Goal: Transaction & Acquisition: Purchase product/service

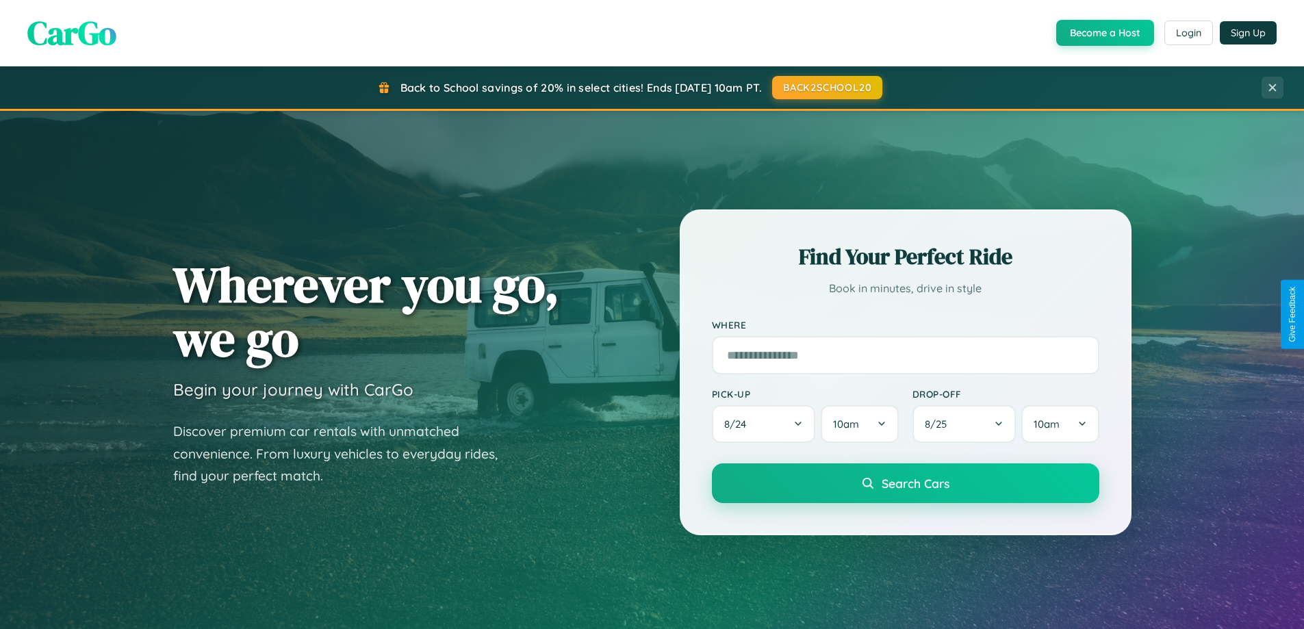
scroll to position [2634, 0]
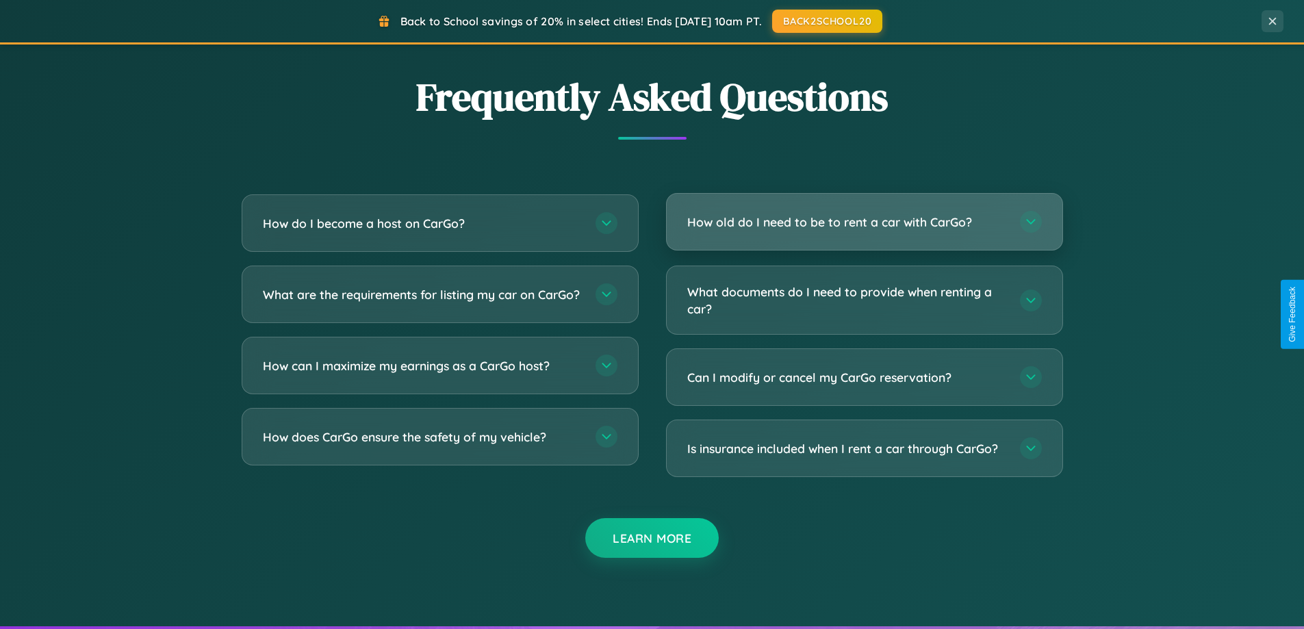
click at [864, 222] on h3 "How old do I need to be to rent a car with CarGo?" at bounding box center [846, 222] width 319 height 17
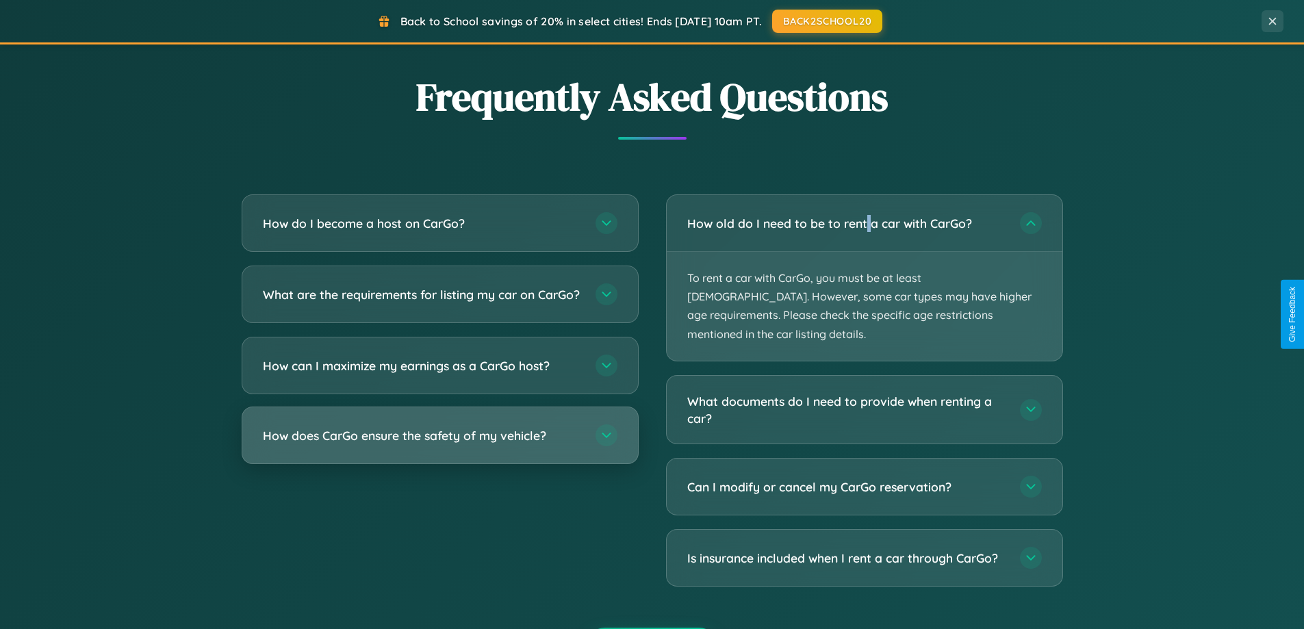
click at [439, 444] on h3 "How does CarGo ensure the safety of my vehicle?" at bounding box center [422, 435] width 319 height 17
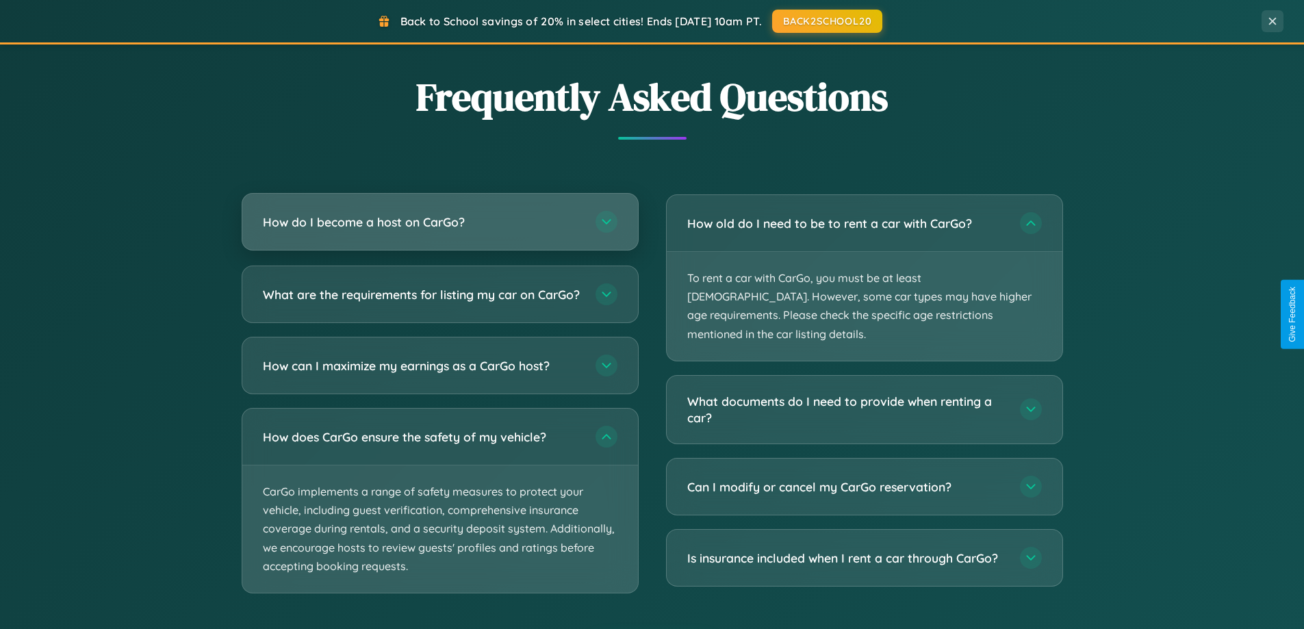
click at [439, 223] on h3 "How do I become a host on CarGo?" at bounding box center [422, 222] width 319 height 17
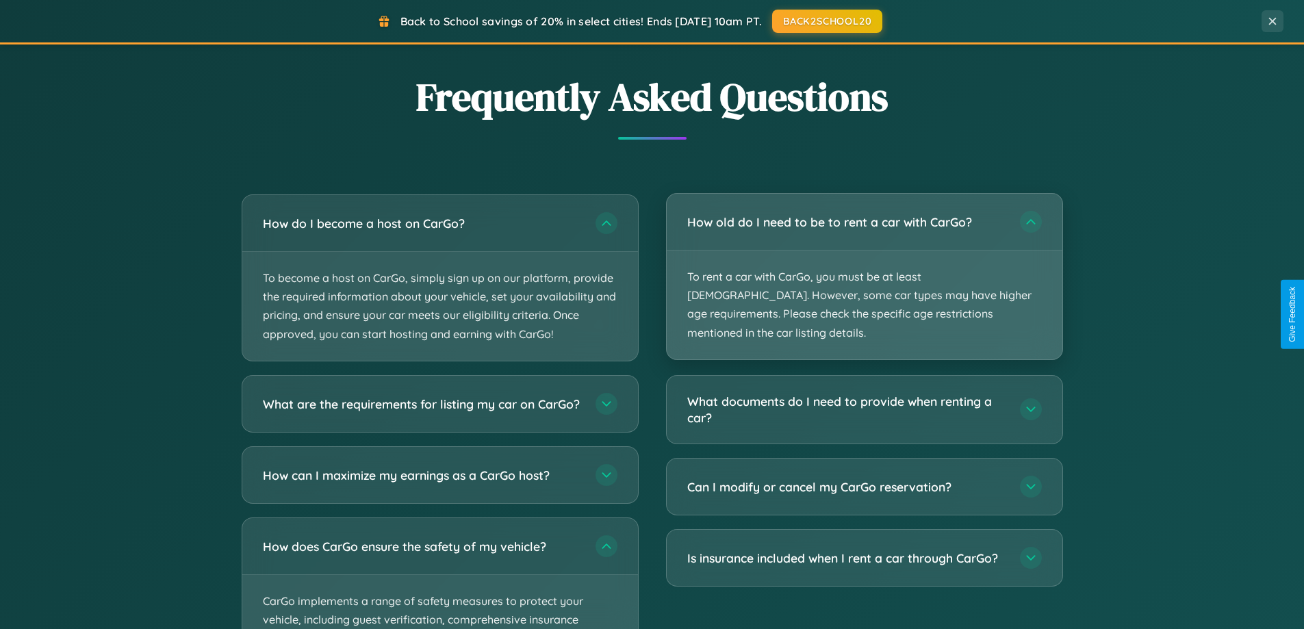
click at [864, 267] on p "To rent a car with CarGo, you must be at least 21 years old. However, some car …" at bounding box center [865, 304] width 396 height 109
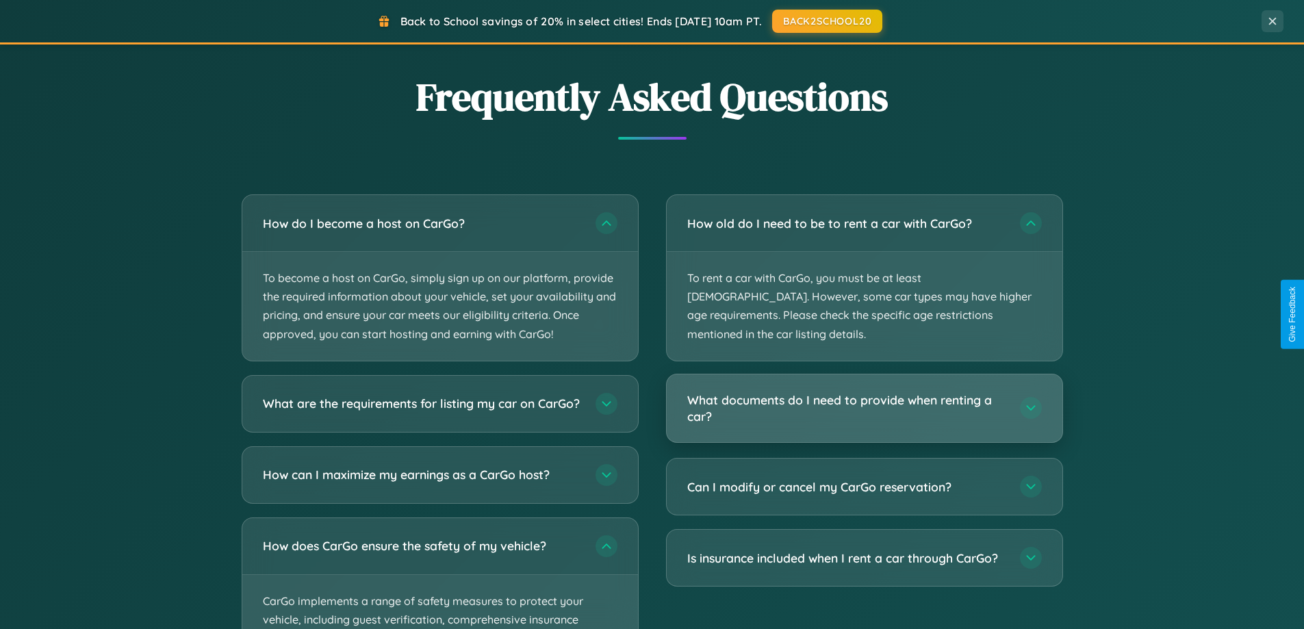
click at [864, 391] on h3 "What documents do I need to provide when renting a car?" at bounding box center [846, 408] width 319 height 34
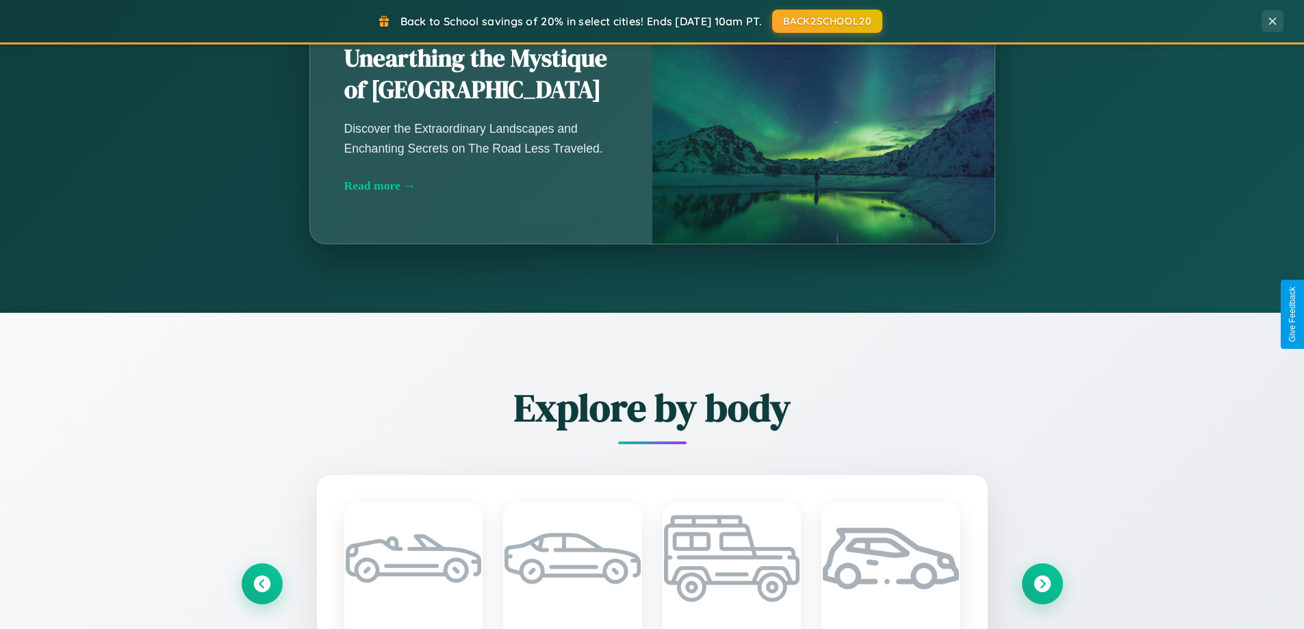
scroll to position [942, 0]
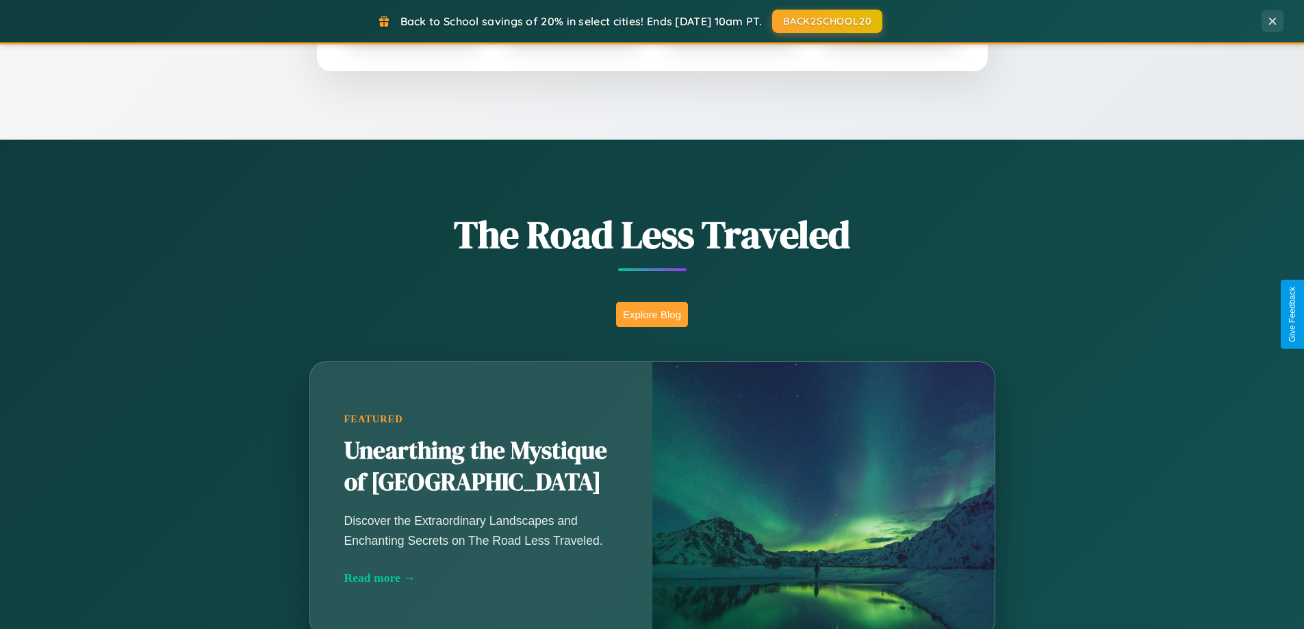
click at [652, 314] on button "Explore Blog" at bounding box center [652, 314] width 72 height 25
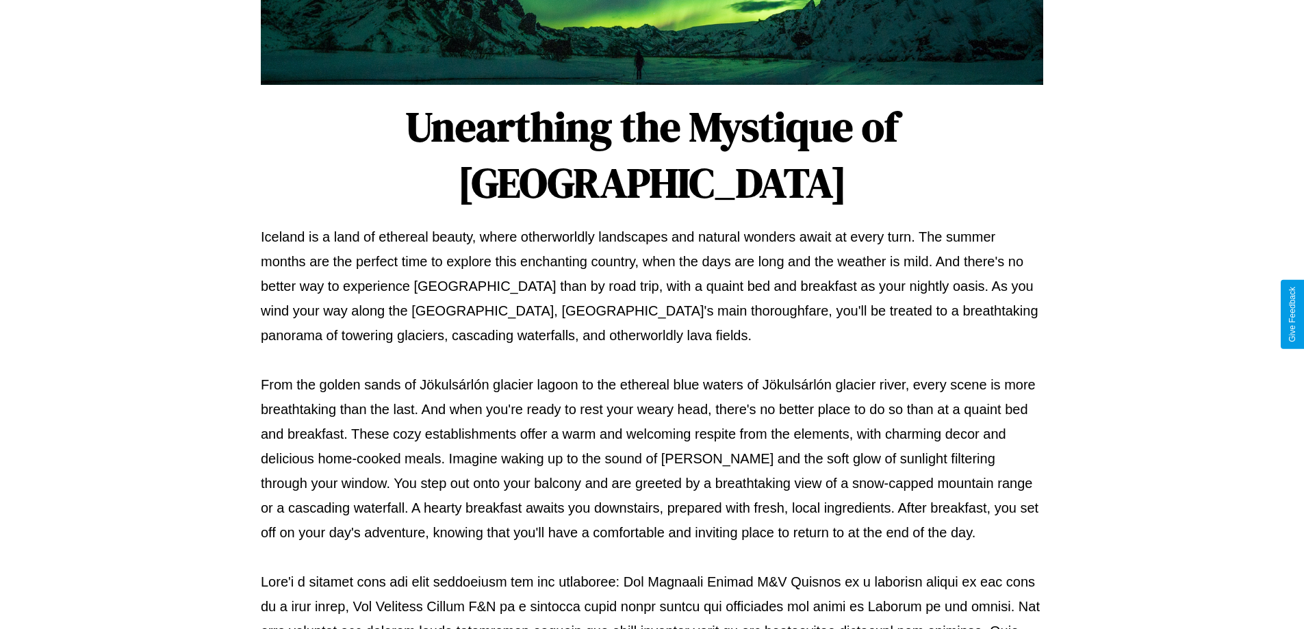
scroll to position [443, 0]
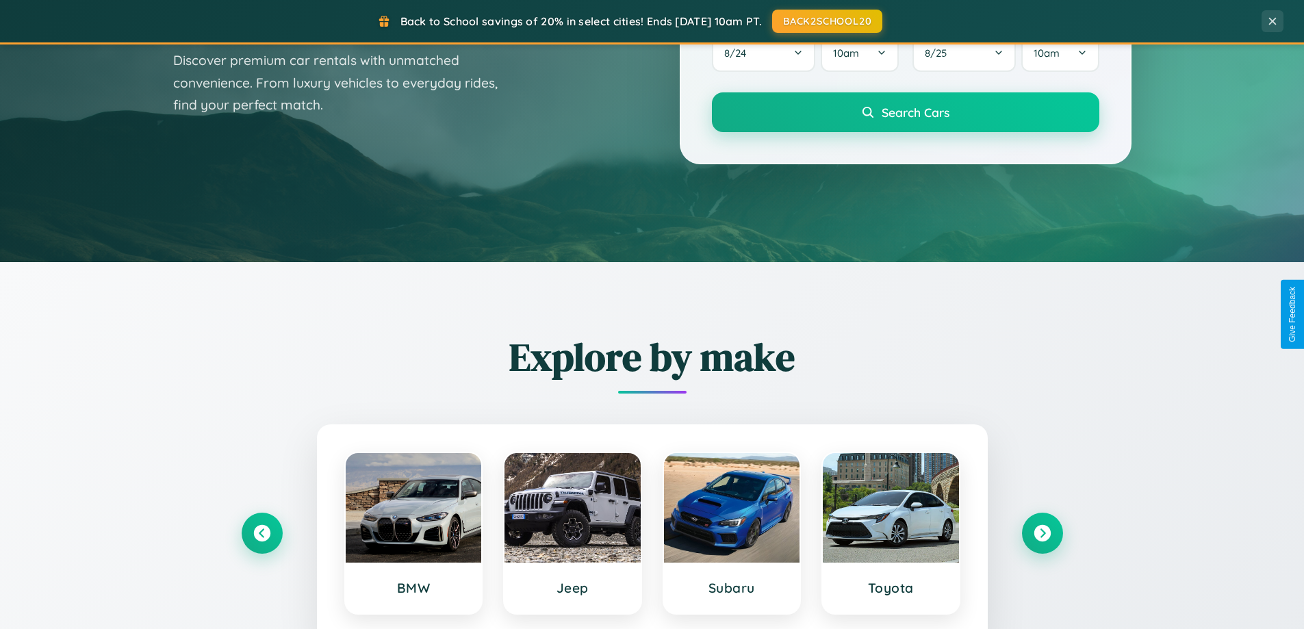
scroll to position [40, 0]
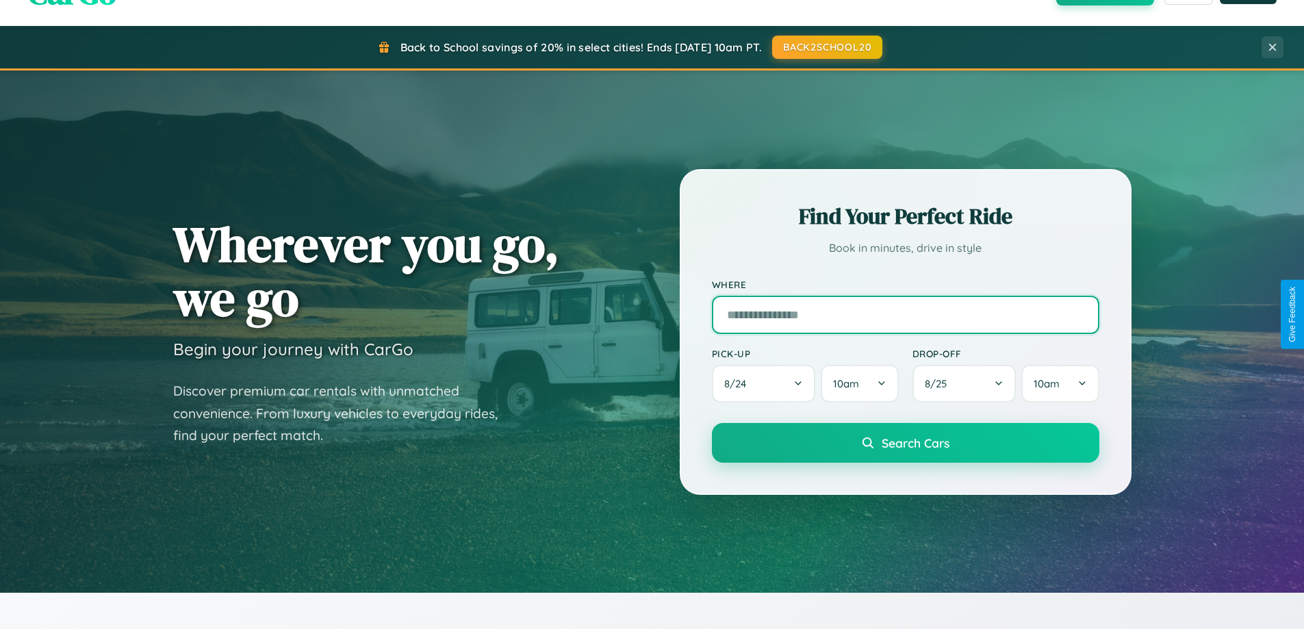
click at [905, 314] on input "text" at bounding box center [905, 315] width 387 height 38
type input "**********"
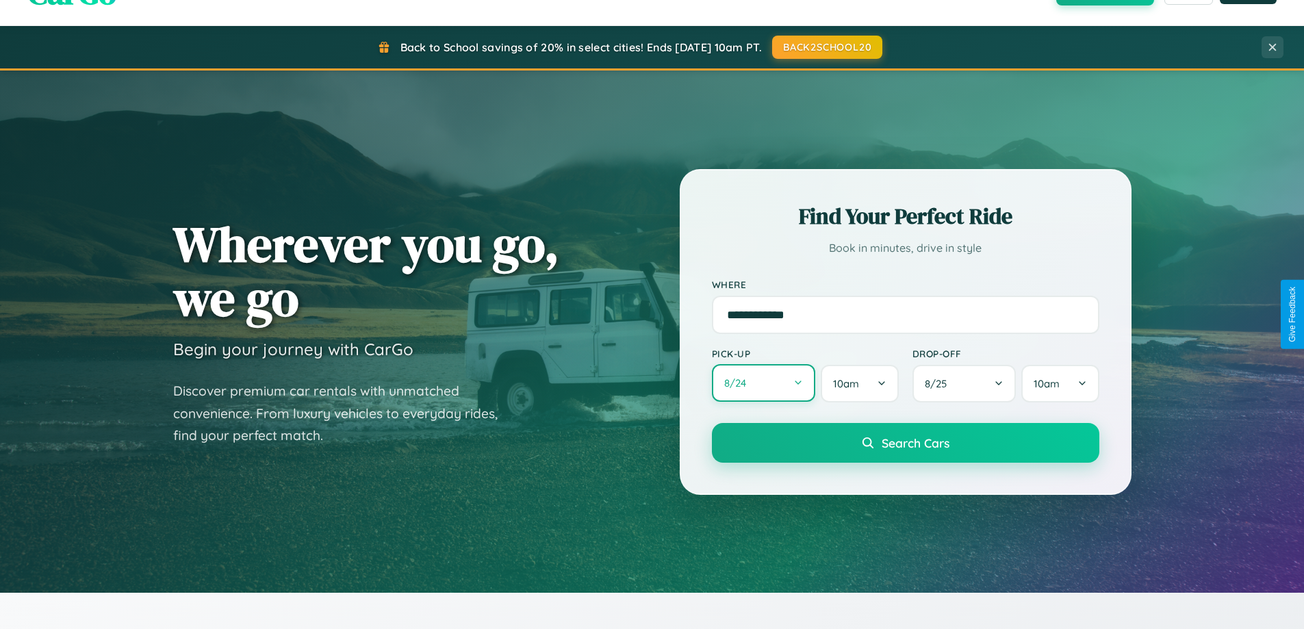
click at [763, 383] on button "8 / 24" at bounding box center [764, 383] width 104 height 38
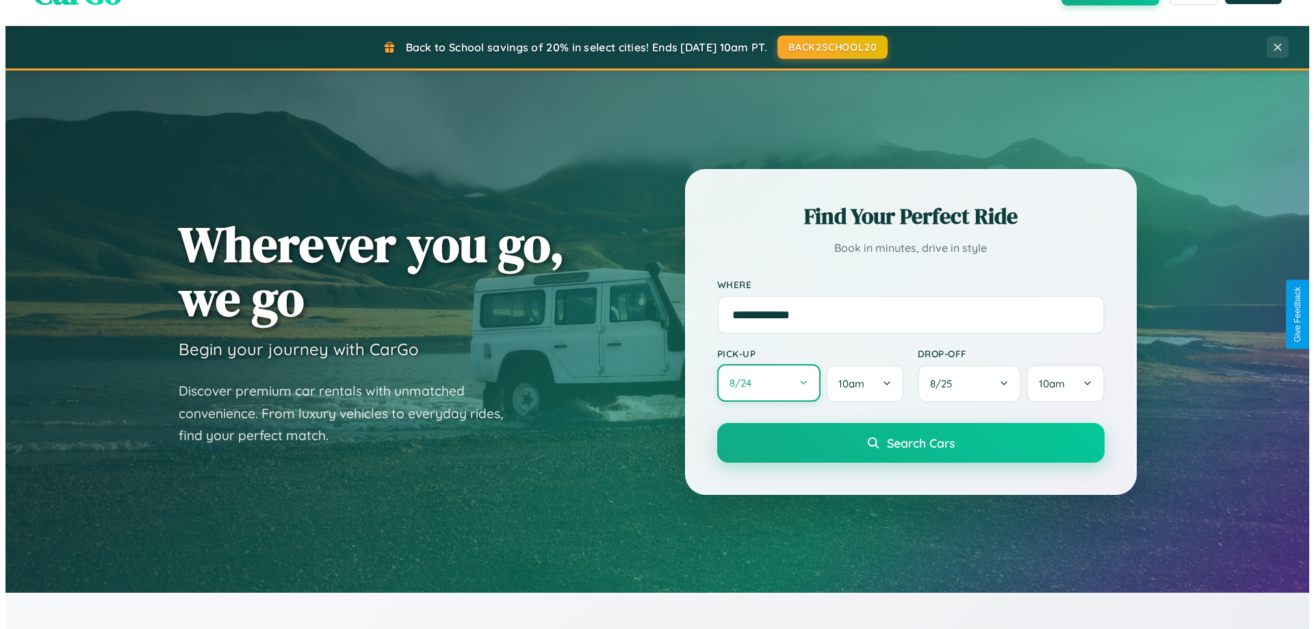
select select "*"
select select "****"
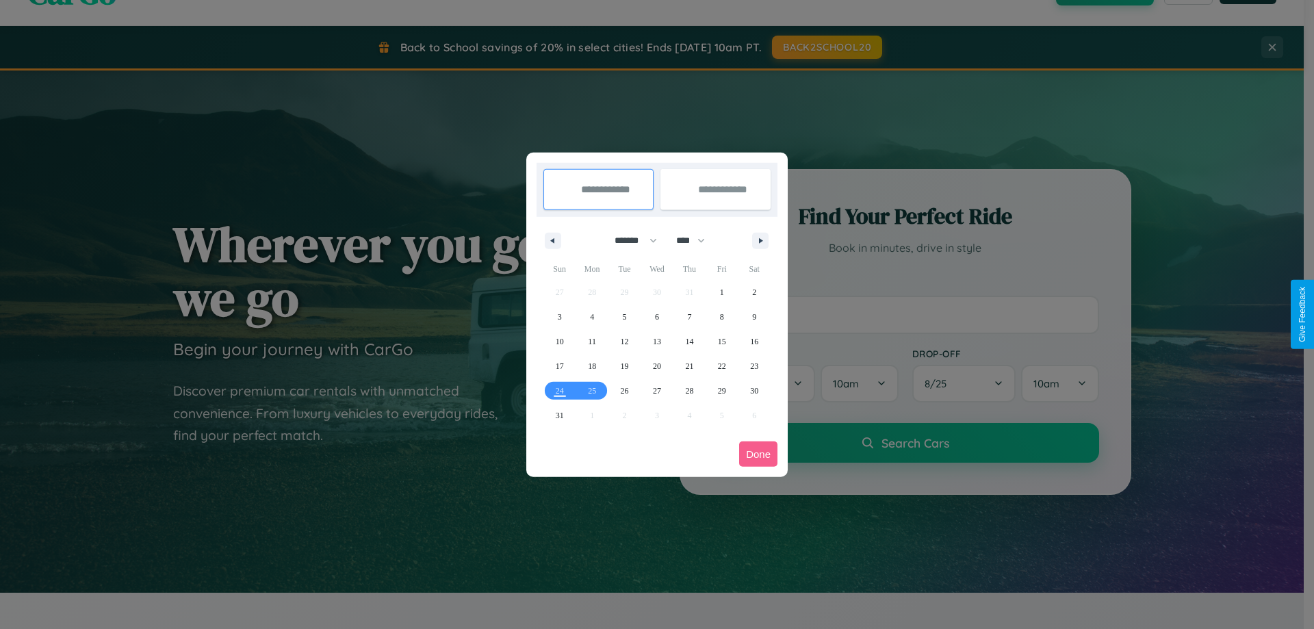
click at [630, 240] on select "******* ******** ***** ***** *** **** **** ****** ********* ******* ******** **…" at bounding box center [633, 240] width 58 height 23
select select "*"
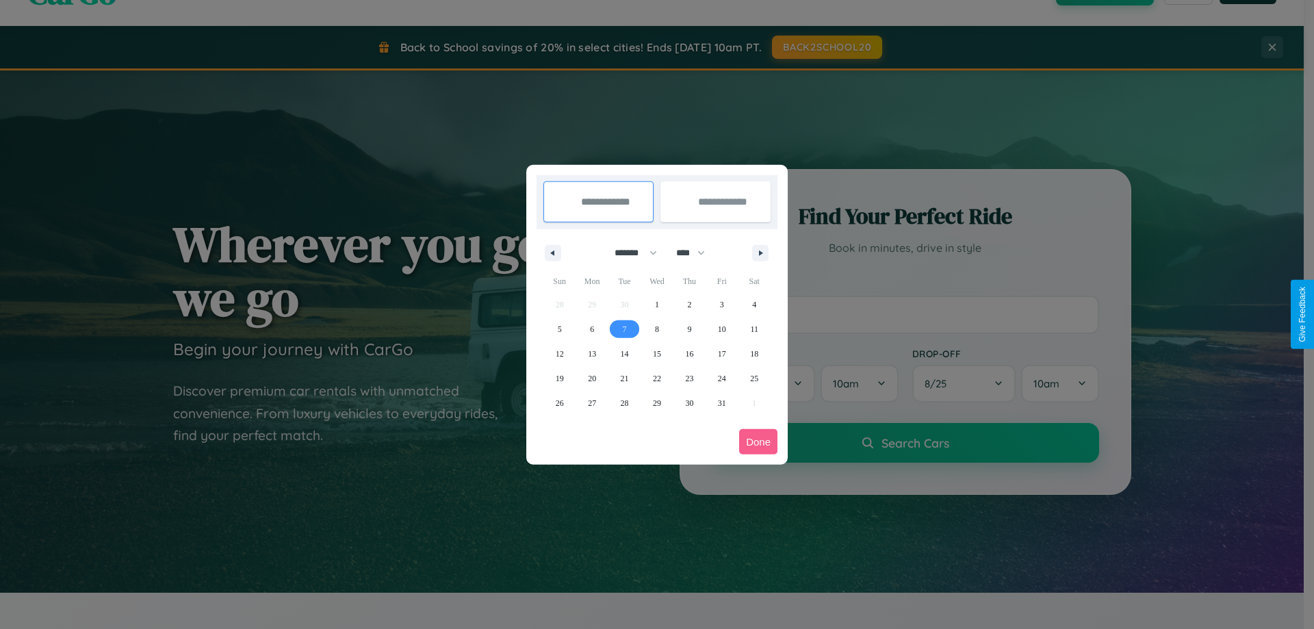
click at [624, 329] on span "7" at bounding box center [625, 329] width 4 height 25
type input "**********"
click at [754, 329] on span "11" at bounding box center [754, 329] width 8 height 25
type input "**********"
click at [758, 441] on button "Done" at bounding box center [758, 441] width 38 height 25
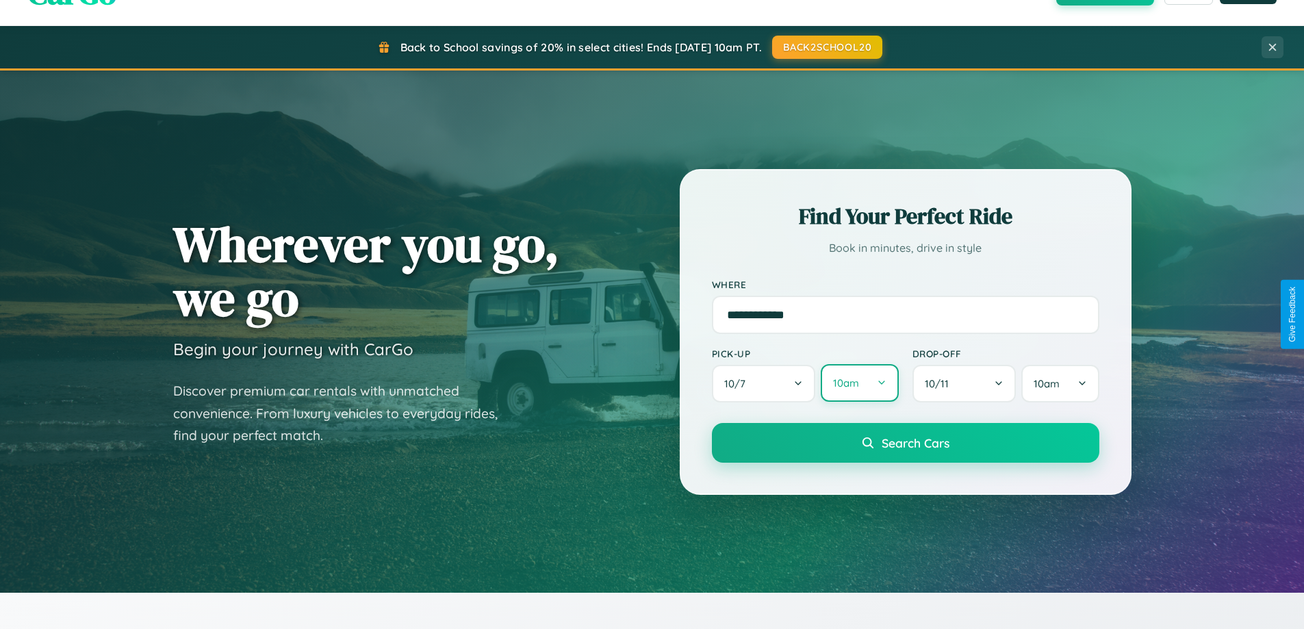
click at [859, 383] on button "10am" at bounding box center [859, 383] width 77 height 38
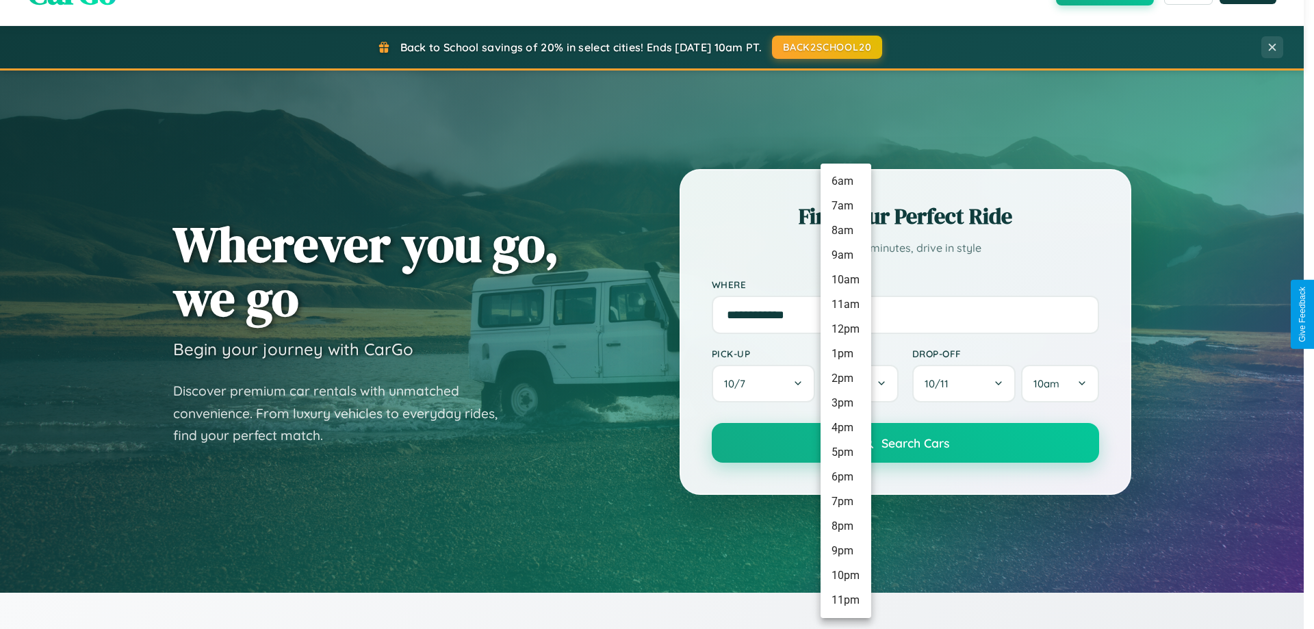
click at [845, 255] on li "9am" at bounding box center [846, 255] width 51 height 25
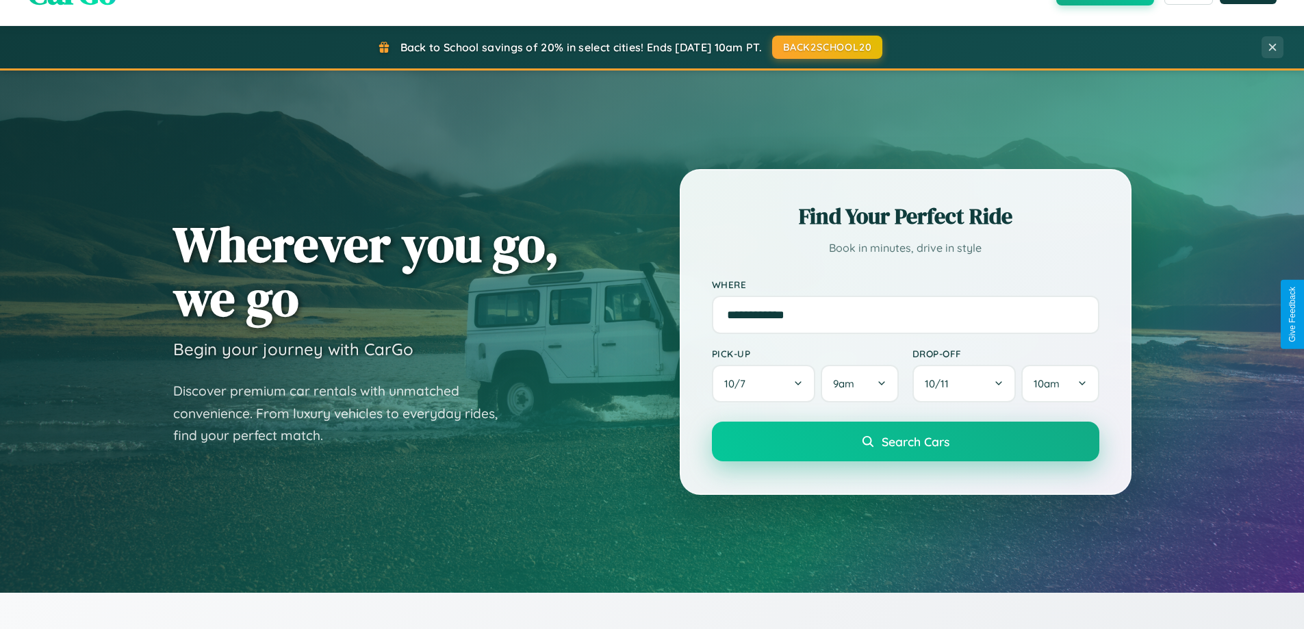
click at [905, 443] on span "Search Cars" at bounding box center [916, 441] width 68 height 15
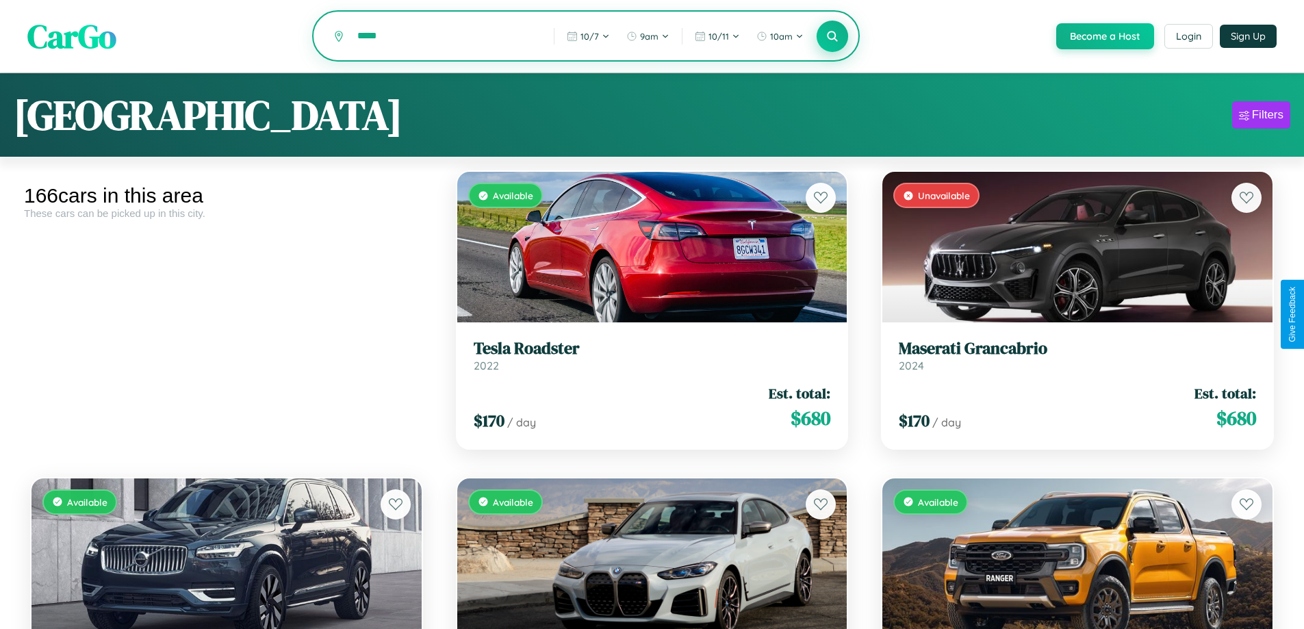
type input "*****"
click at [832, 37] on icon at bounding box center [832, 35] width 13 height 13
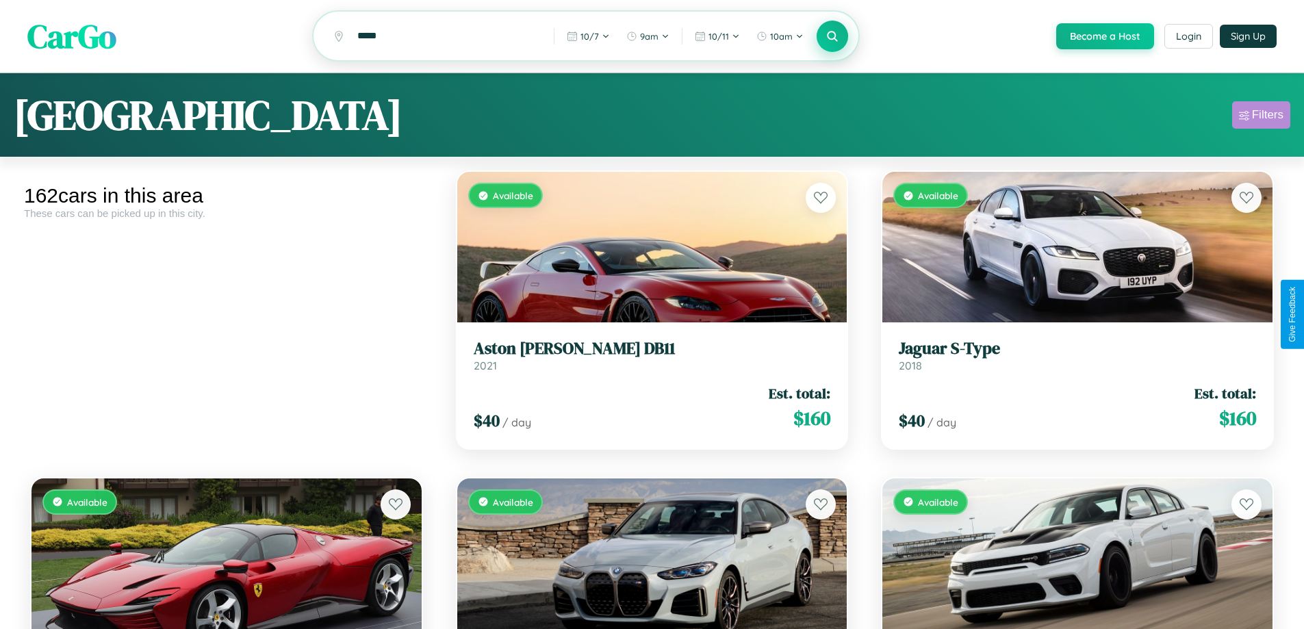
click at [1261, 117] on div "Filters" at bounding box center [1267, 115] width 31 height 14
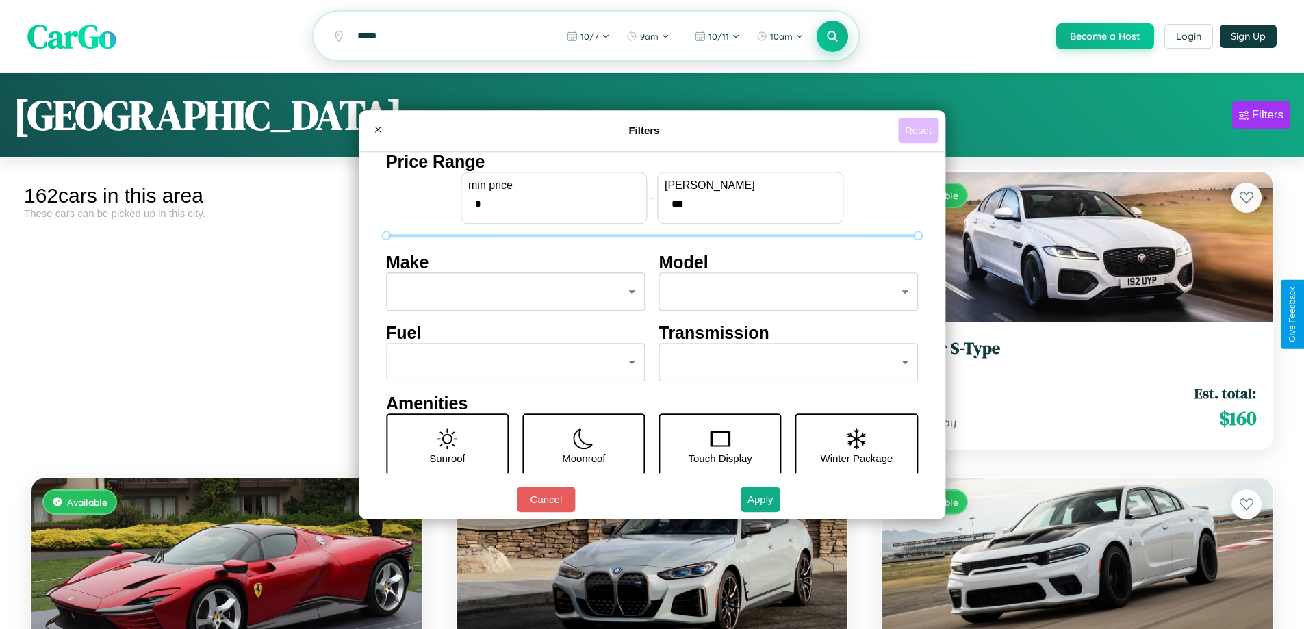
click at [920, 130] on button "Reset" at bounding box center [918, 130] width 40 height 25
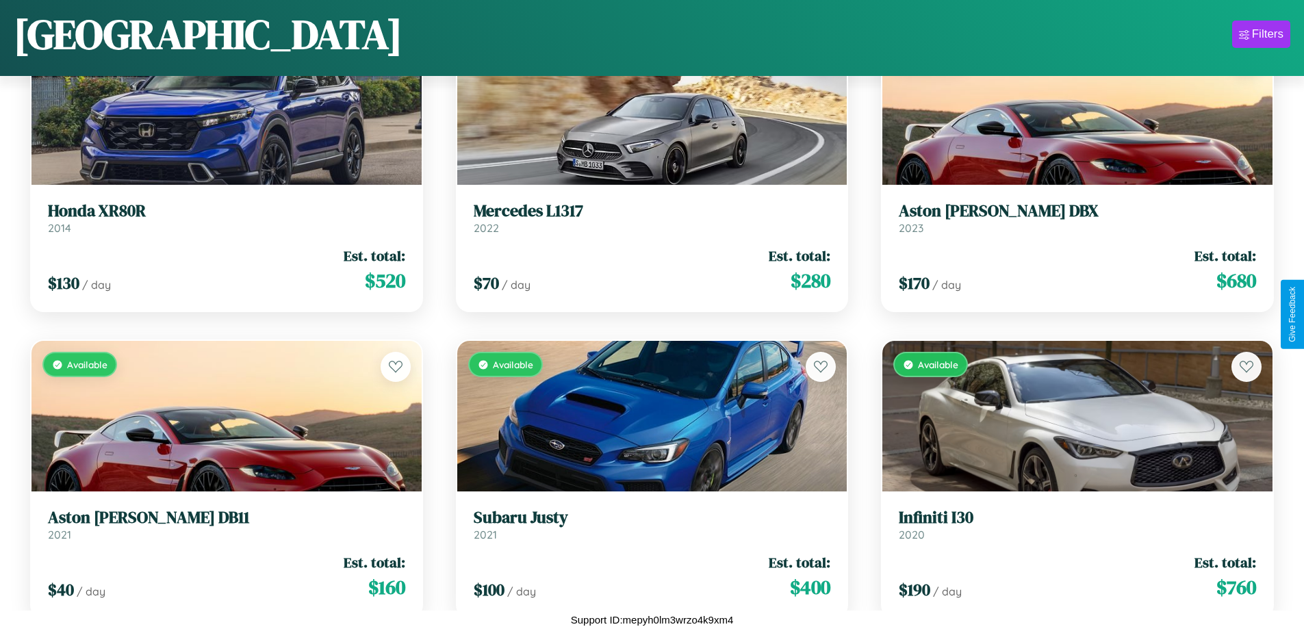
scroll to position [6628, 0]
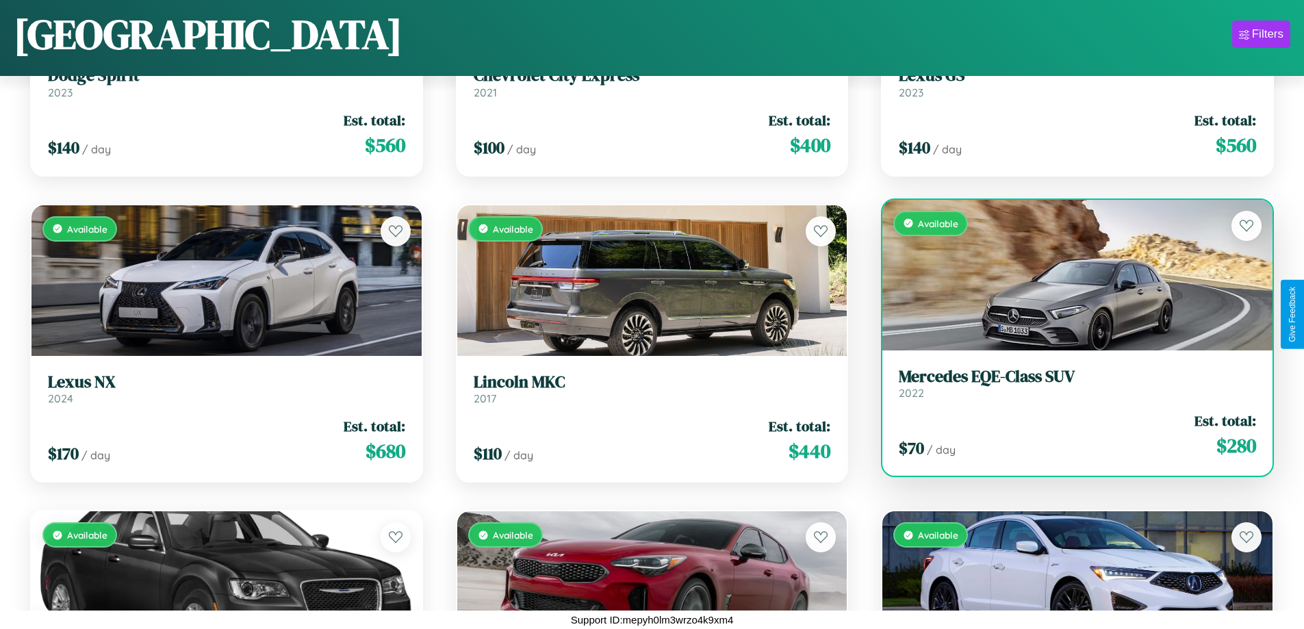
click at [1068, 435] on div "$ 70 / day Est. total: $ 280" at bounding box center [1077, 435] width 357 height 49
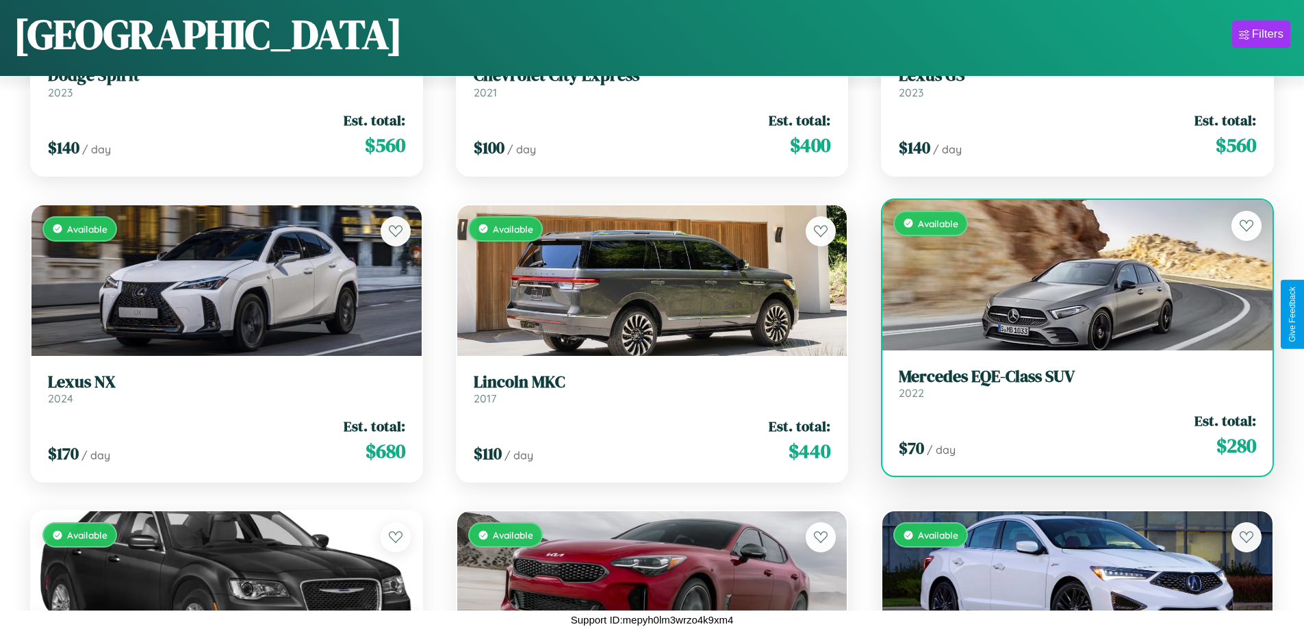
click at [1068, 435] on div "$ 70 / day Est. total: $ 280" at bounding box center [1077, 435] width 357 height 49
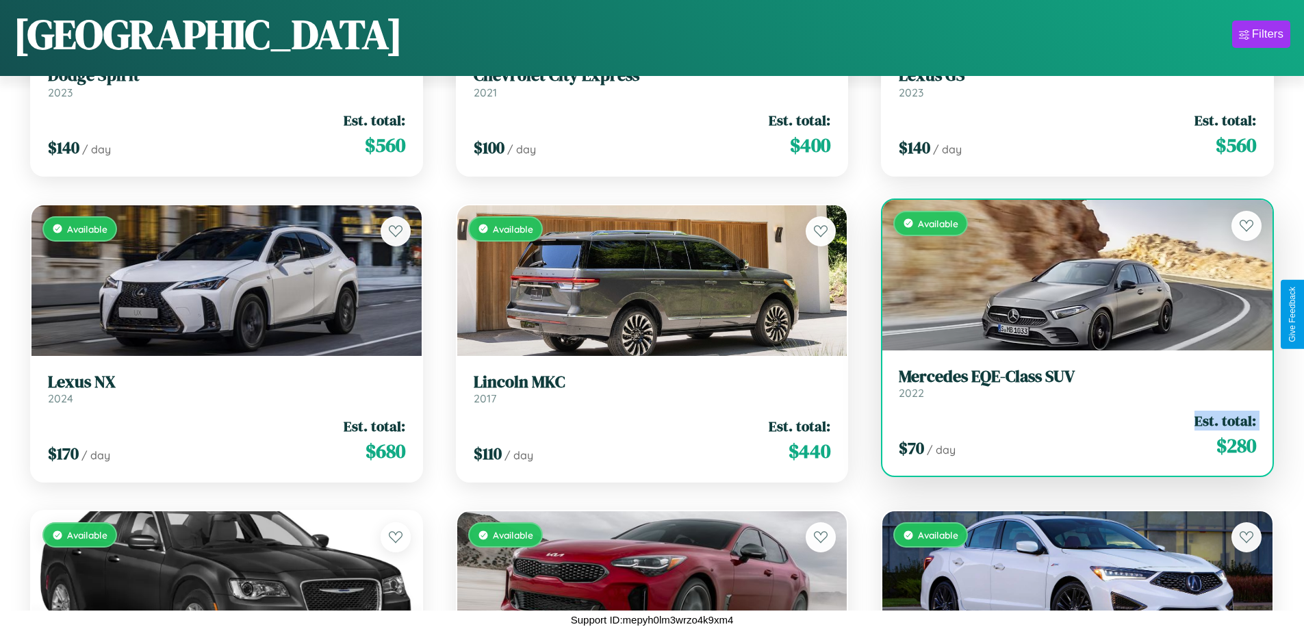
click at [1068, 435] on div "$ 70 / day Est. total: $ 280" at bounding box center [1077, 435] width 357 height 49
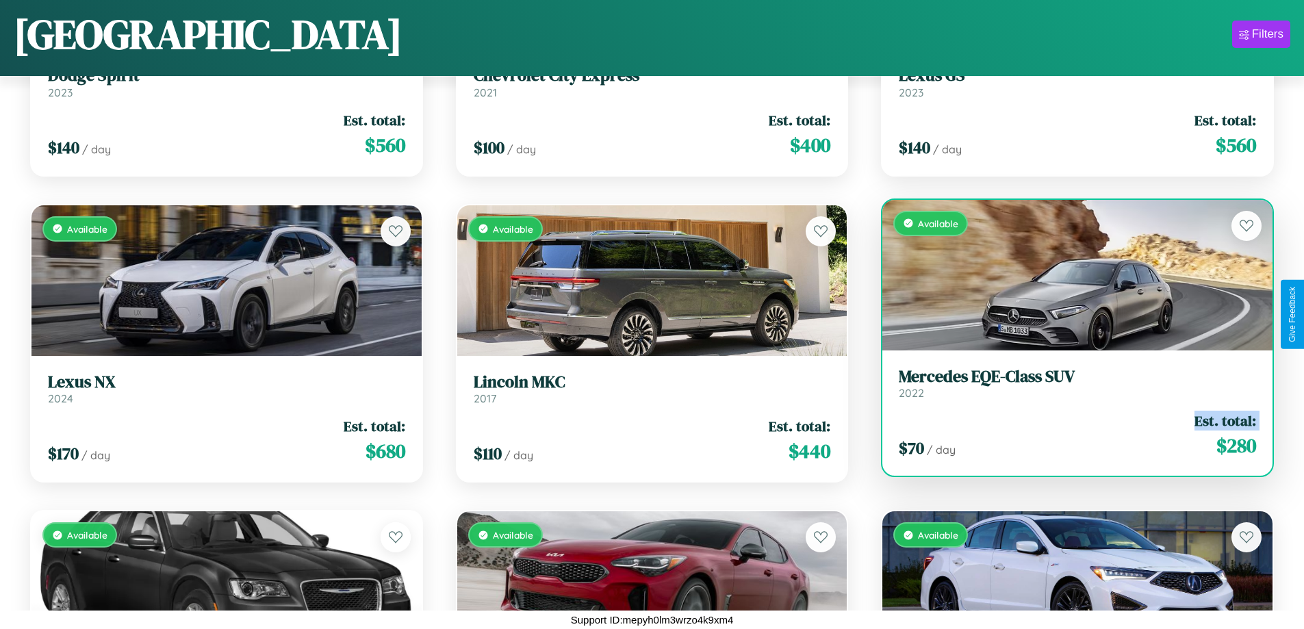
click at [1068, 435] on div "$ 70 / day Est. total: $ 280" at bounding box center [1077, 435] width 357 height 49
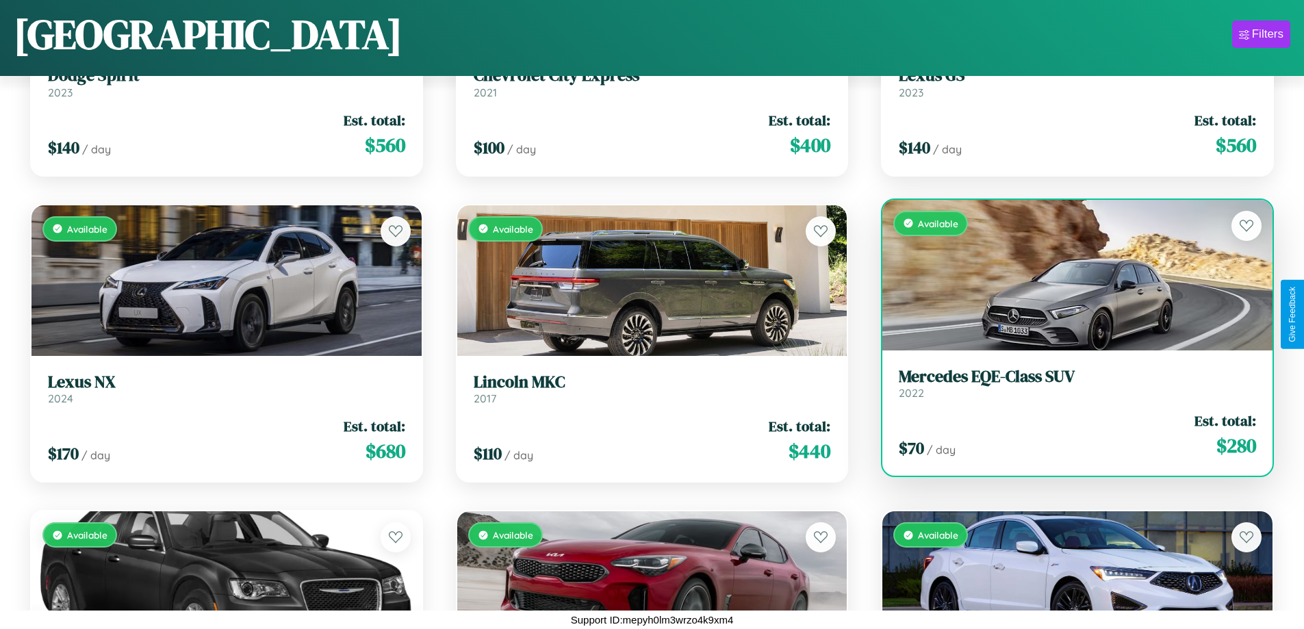
click at [1068, 435] on div "$ 70 / day Est. total: $ 280" at bounding box center [1077, 435] width 357 height 49
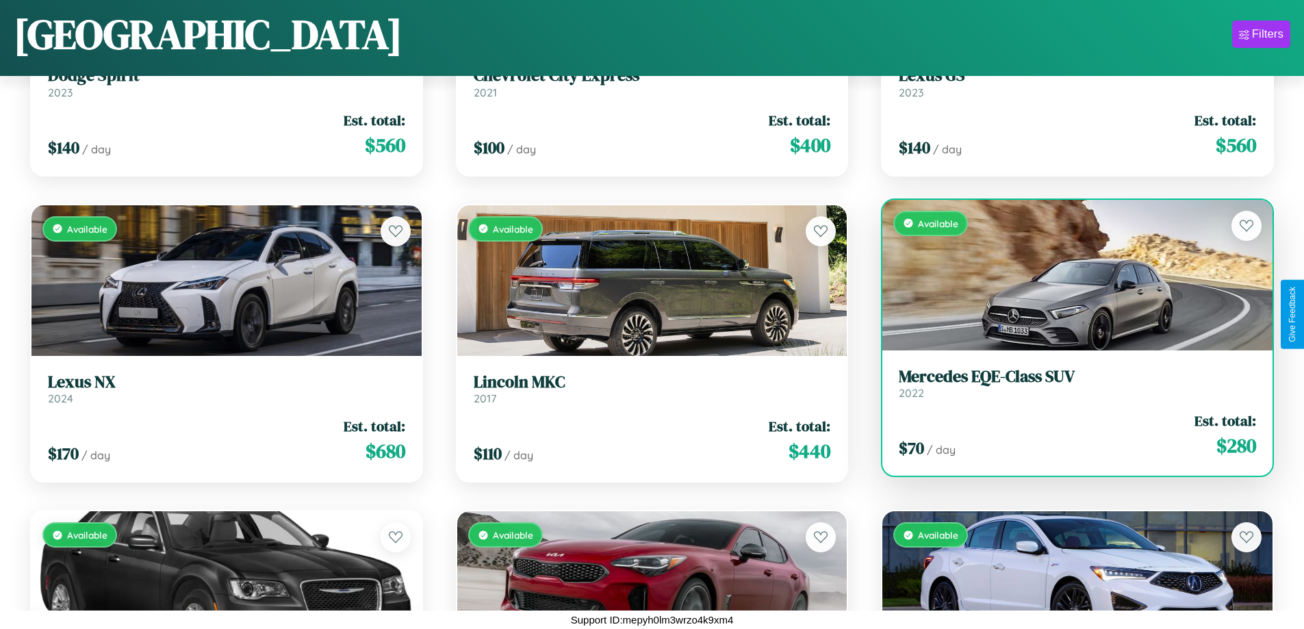
click at [1068, 383] on h3 "Mercedes EQE-Class SUV" at bounding box center [1077, 377] width 357 height 20
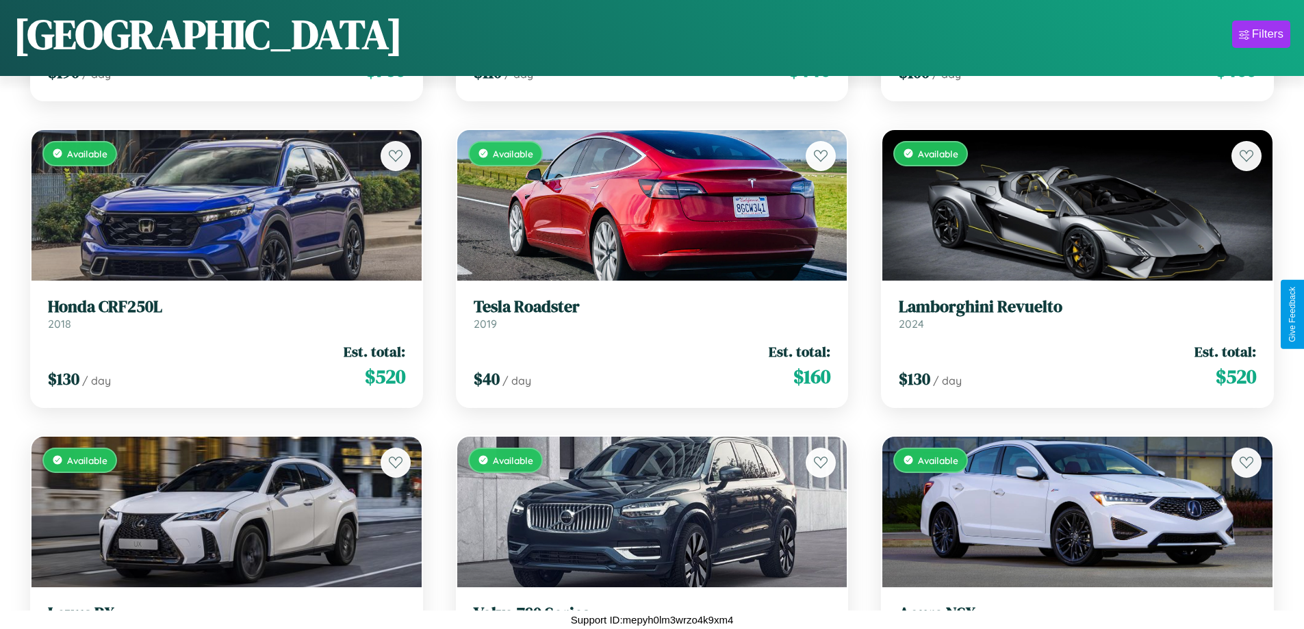
scroll to position [2338, 0]
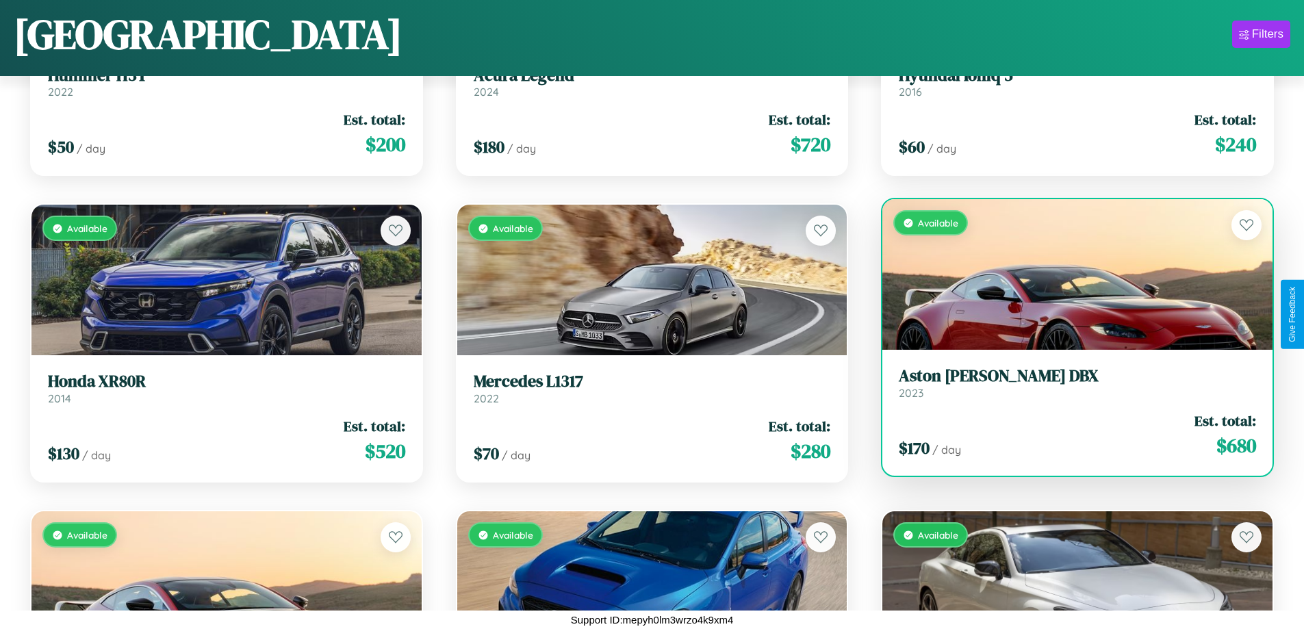
click at [1068, 274] on div "Available" at bounding box center [1077, 274] width 390 height 151
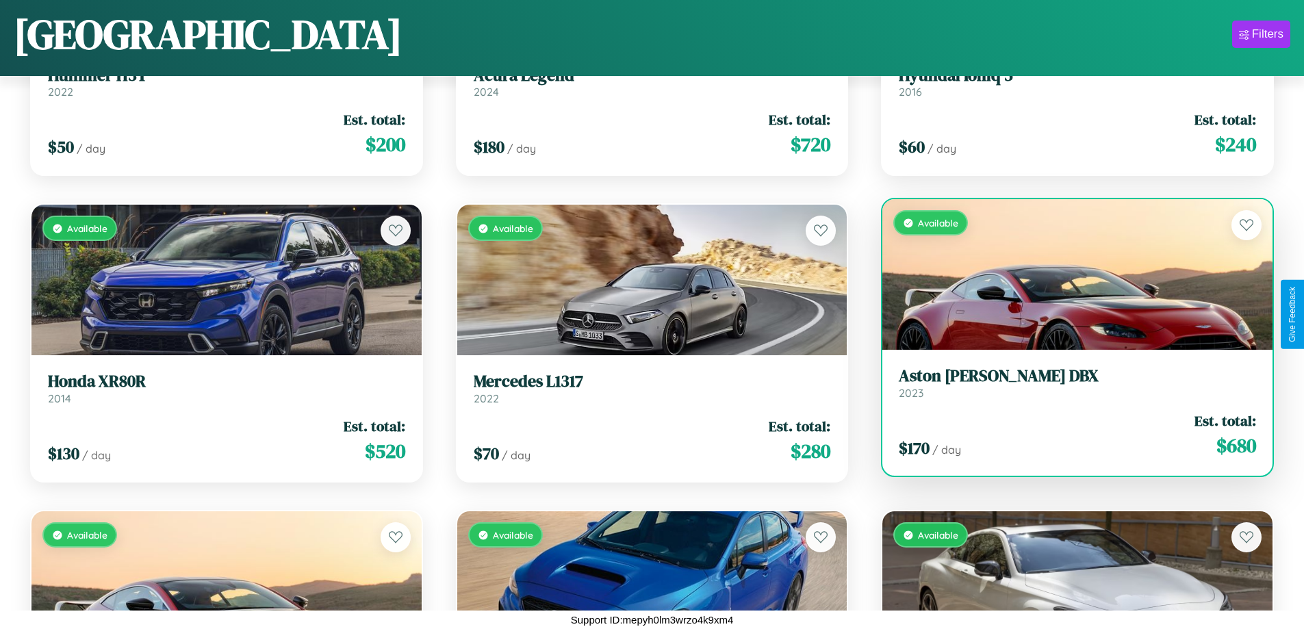
click at [1068, 274] on div "Available" at bounding box center [1077, 274] width 390 height 151
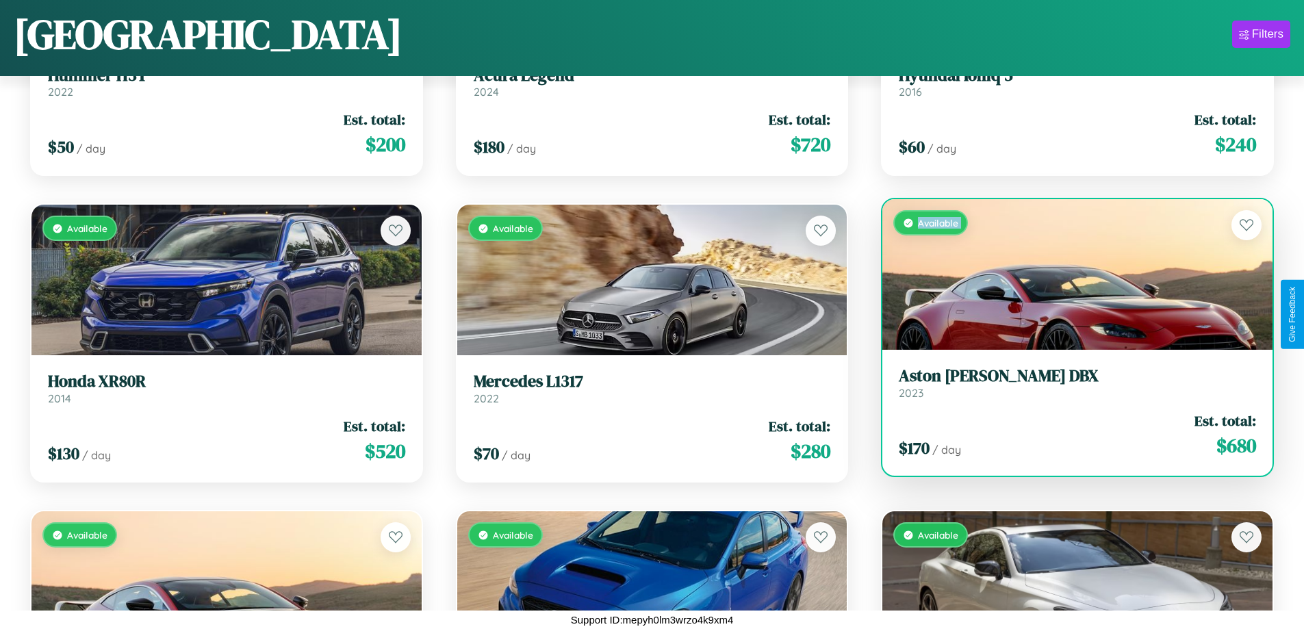
click at [1068, 274] on div "Available" at bounding box center [1077, 274] width 390 height 151
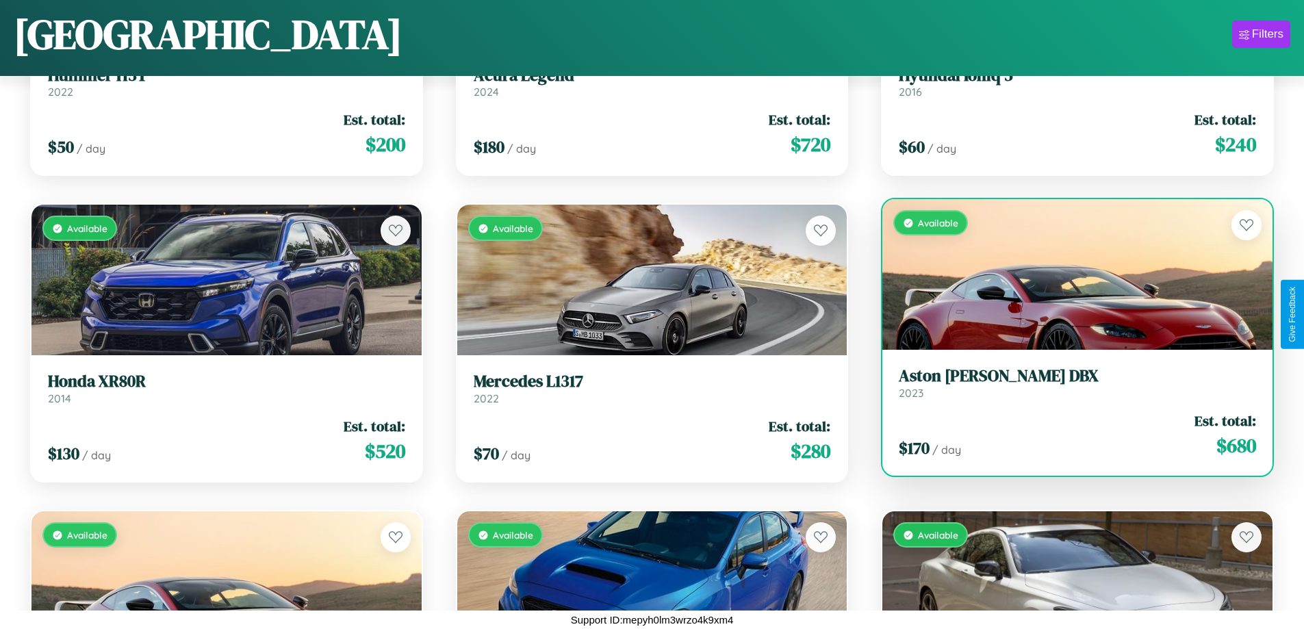
click at [1068, 274] on div "Available" at bounding box center [1077, 274] width 390 height 151
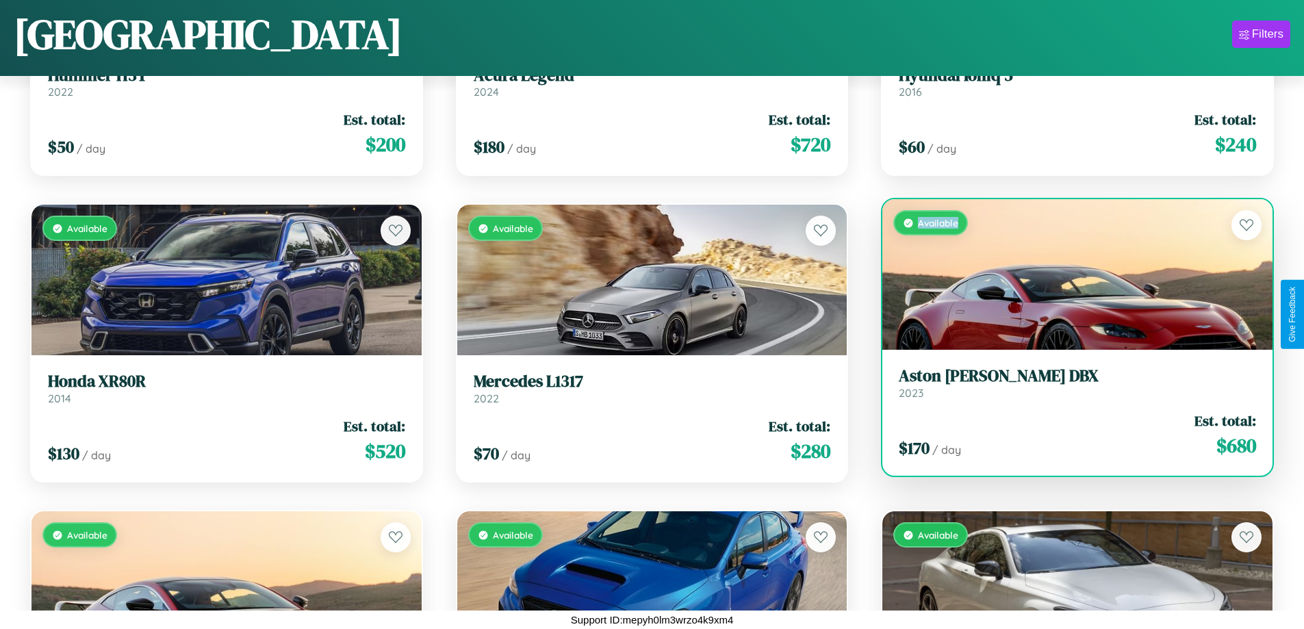
click at [1068, 274] on div "Available" at bounding box center [1077, 274] width 390 height 151
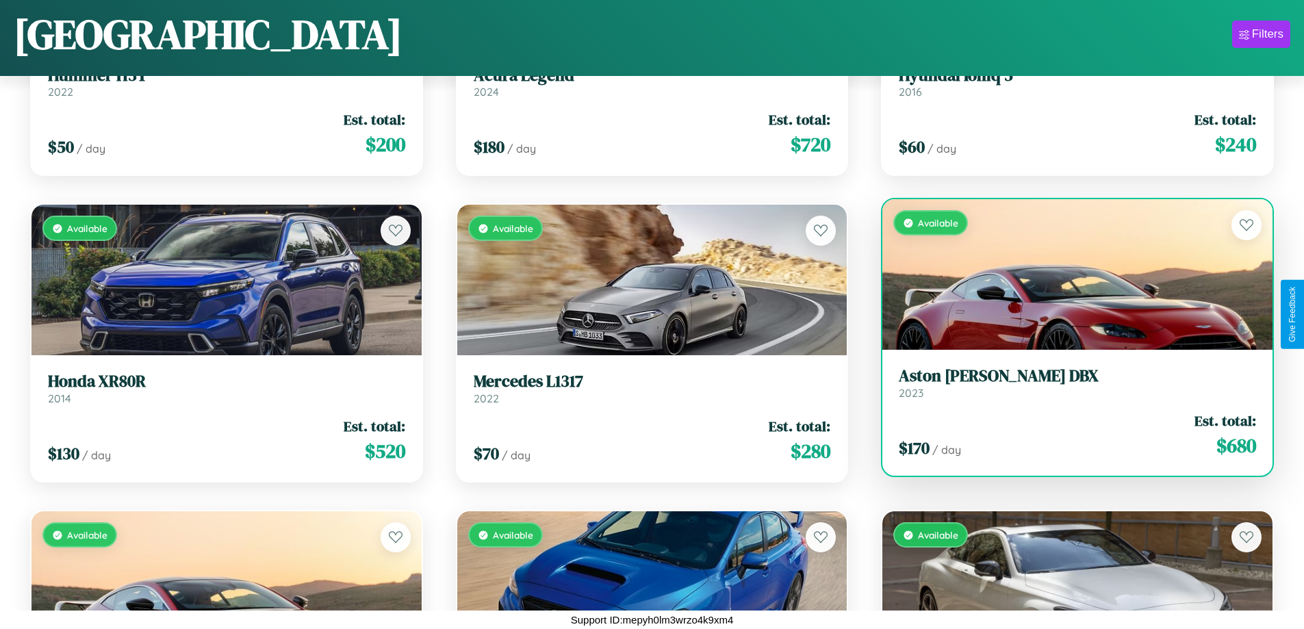
click at [1068, 383] on h3 "Aston Martin DBX" at bounding box center [1077, 376] width 357 height 20
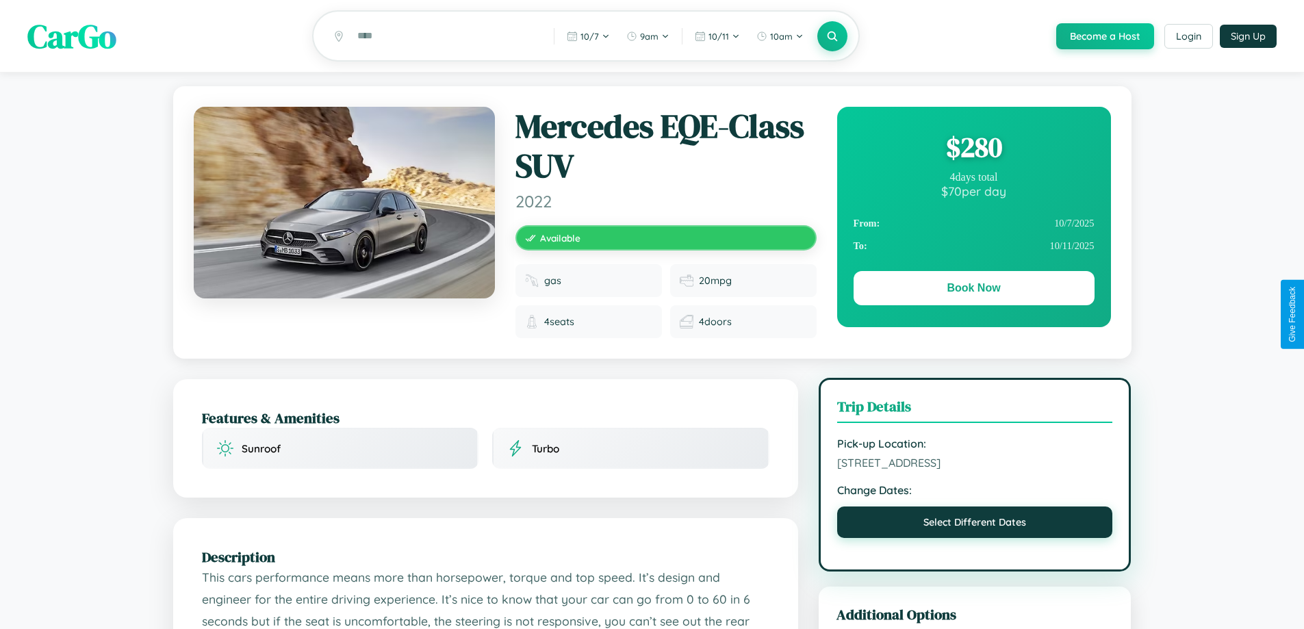
click at [975, 524] on button "Select Different Dates" at bounding box center [975, 521] width 276 height 31
select select "*"
select select "****"
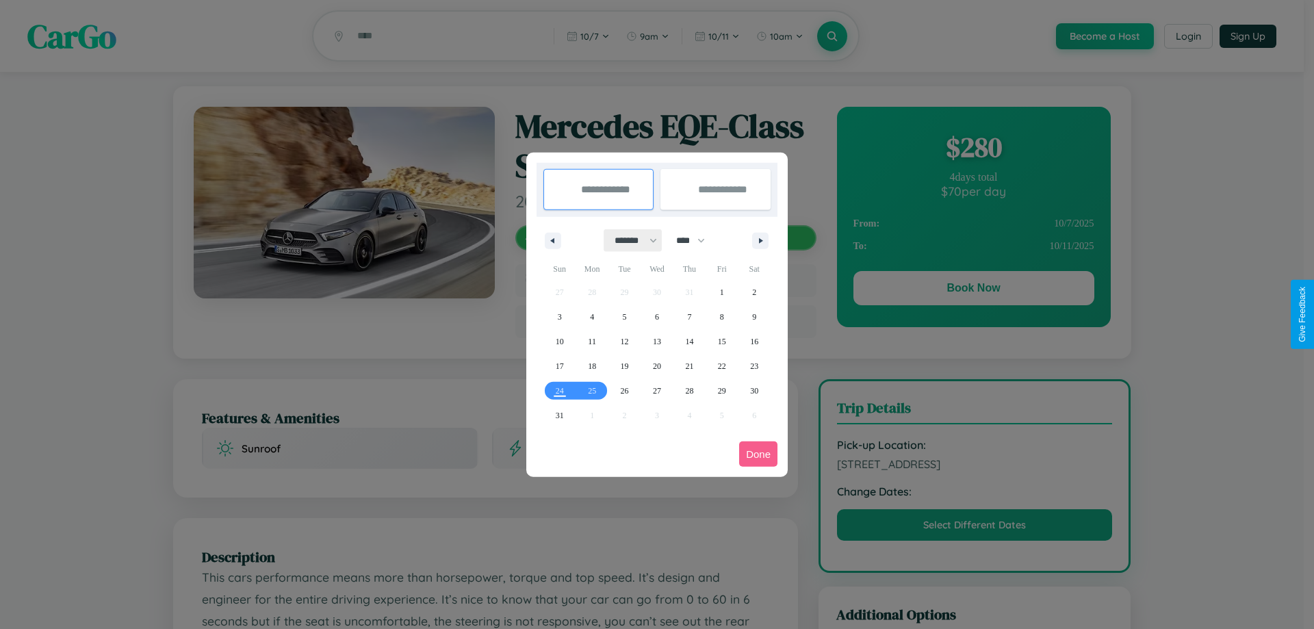
drag, startPoint x: 630, startPoint y: 240, endPoint x: 657, endPoint y: 274, distance: 43.8
click at [630, 240] on select "******* ******** ***** ***** *** **** **** ****** ********* ******* ******** **…" at bounding box center [633, 240] width 58 height 23
select select "*"
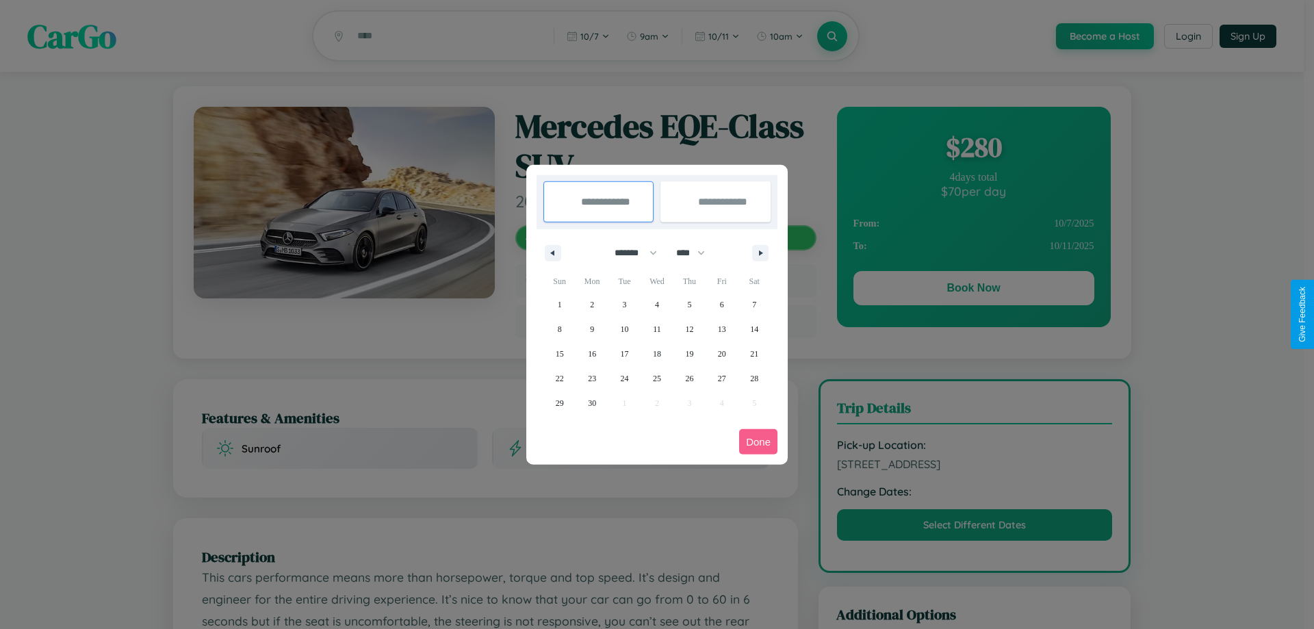
click at [697, 253] on select "**** **** **** **** **** **** **** **** **** **** **** **** **** **** **** ****…" at bounding box center [689, 253] width 41 height 23
select select "****"
click at [689, 329] on span "11" at bounding box center [690, 329] width 8 height 25
type input "**********"
click at [754, 353] on span "20" at bounding box center [754, 354] width 8 height 25
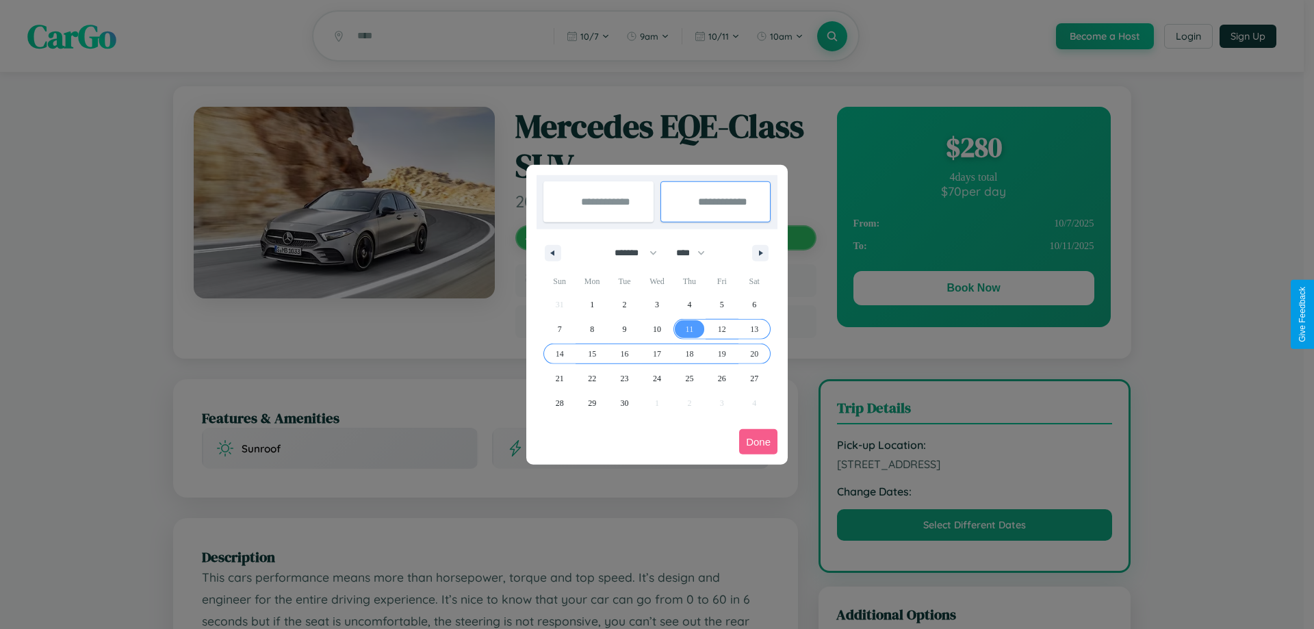
type input "**********"
click at [758, 441] on button "Done" at bounding box center [758, 441] width 38 height 25
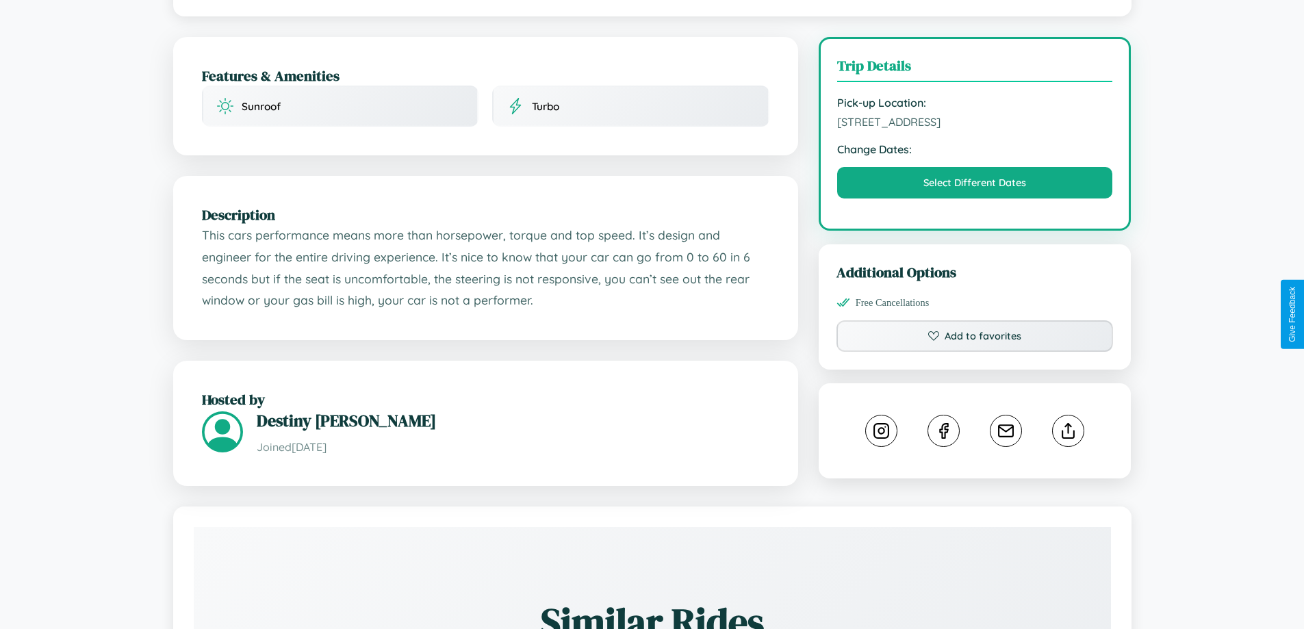
scroll to position [366, 0]
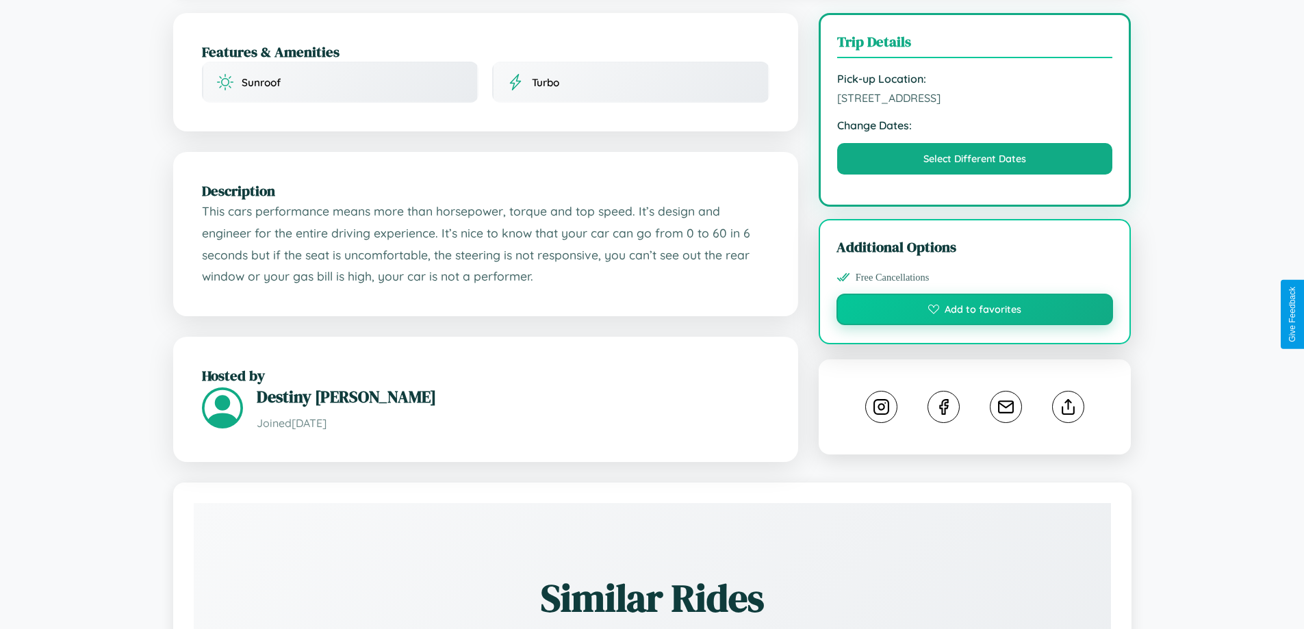
click at [975, 314] on button "Add to favorites" at bounding box center [974, 309] width 277 height 31
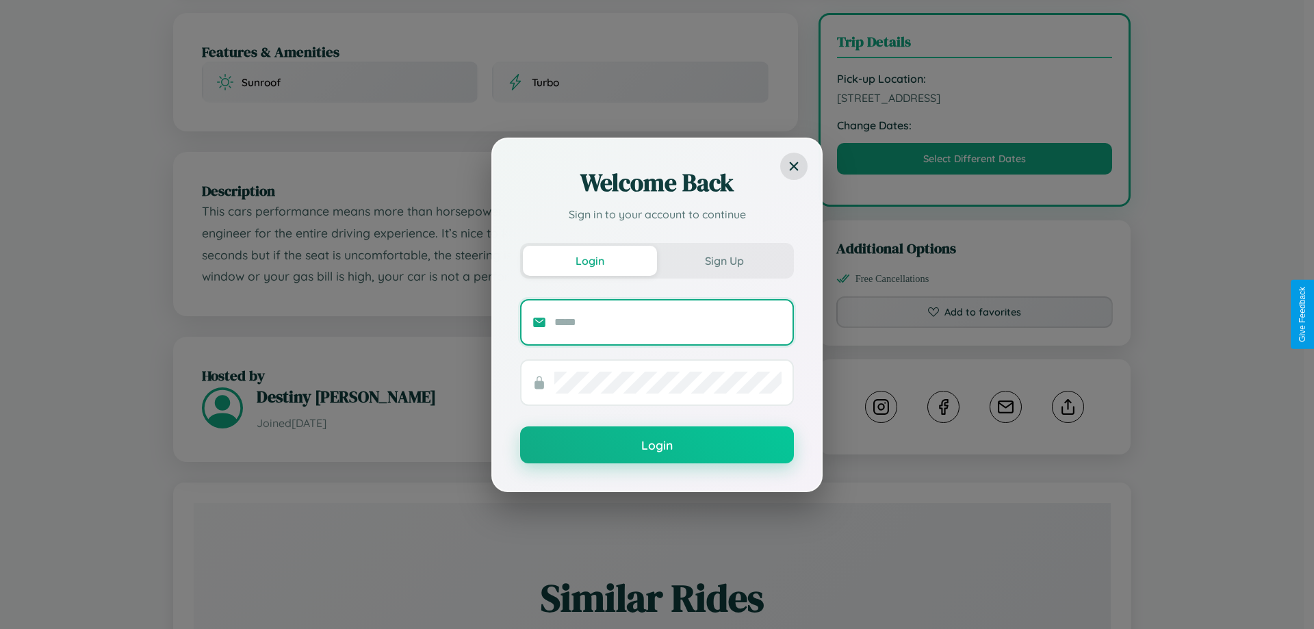
click at [668, 322] on input "text" at bounding box center [667, 322] width 227 height 22
type input "**********"
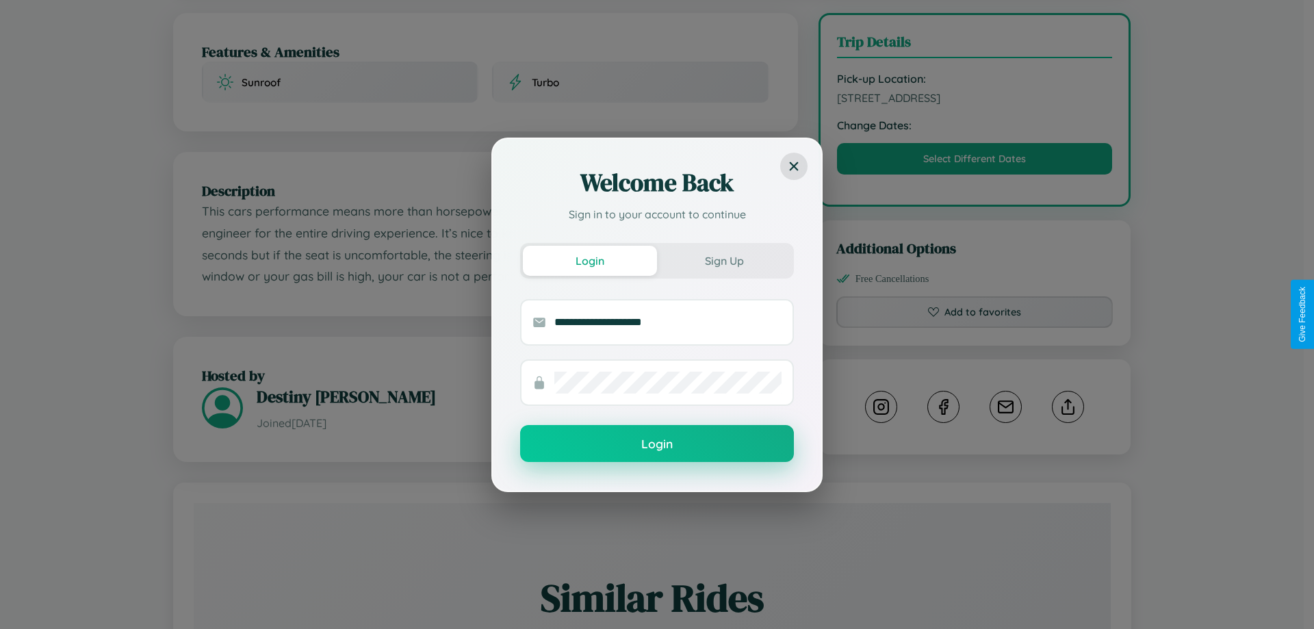
click at [657, 443] on button "Login" at bounding box center [657, 443] width 274 height 37
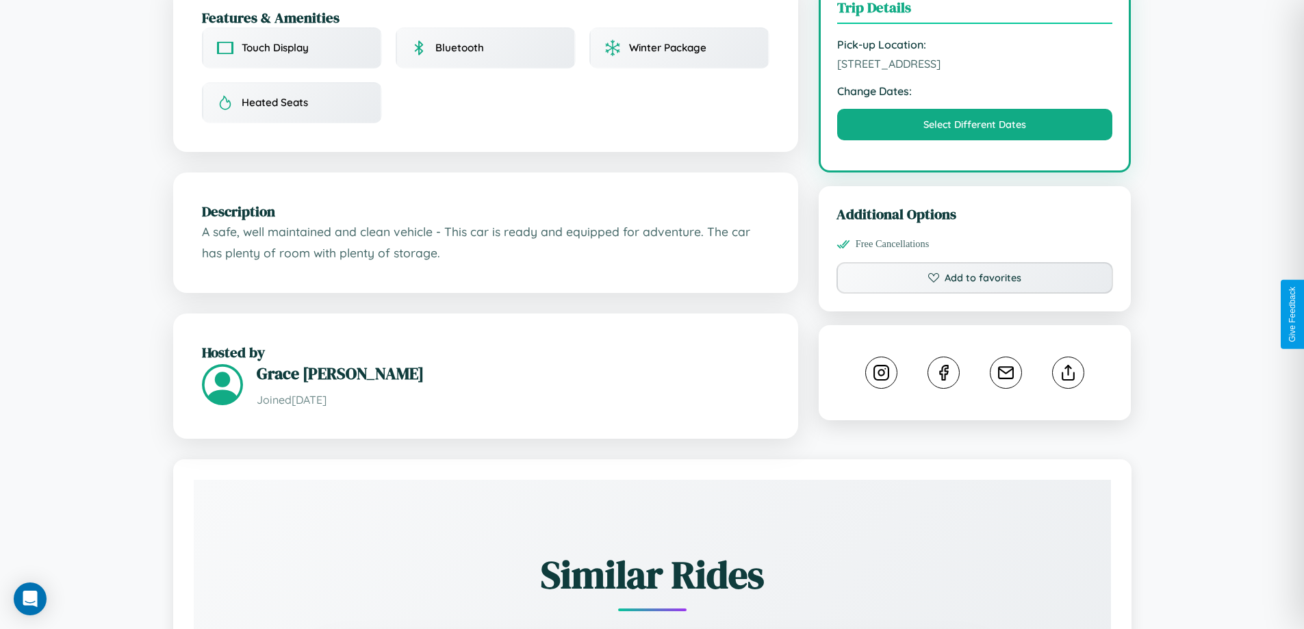
scroll to position [450, 0]
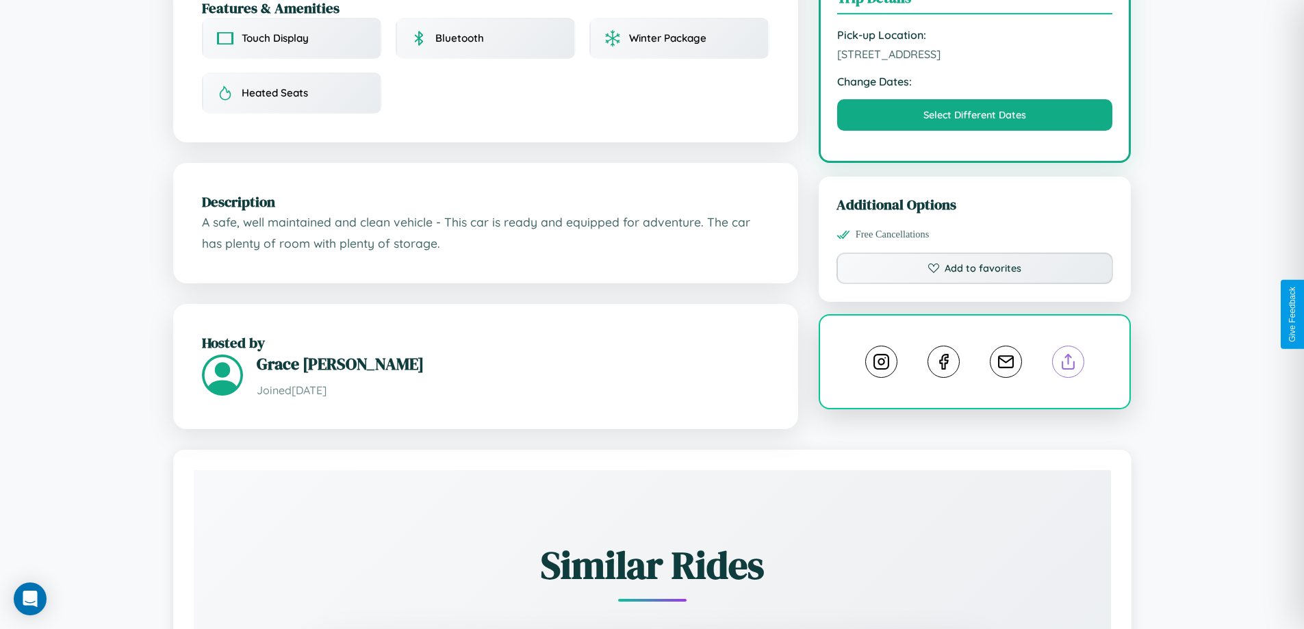
click at [1068, 355] on line at bounding box center [1068, 360] width 0 height 10
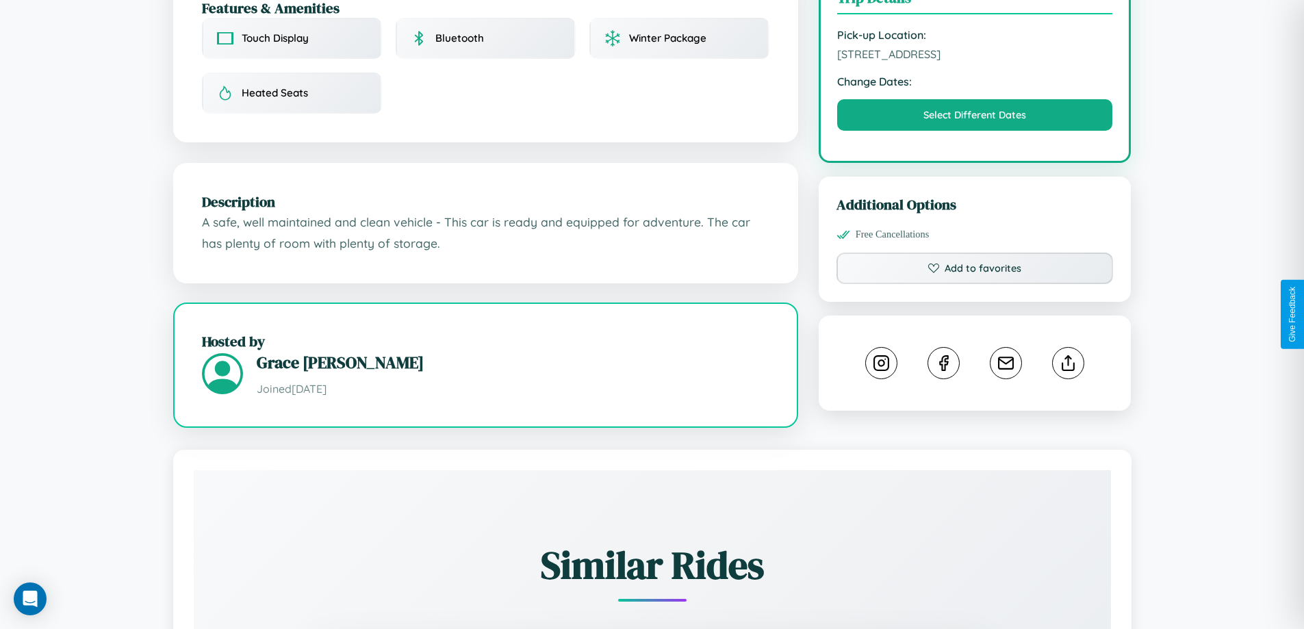
scroll to position [448, 0]
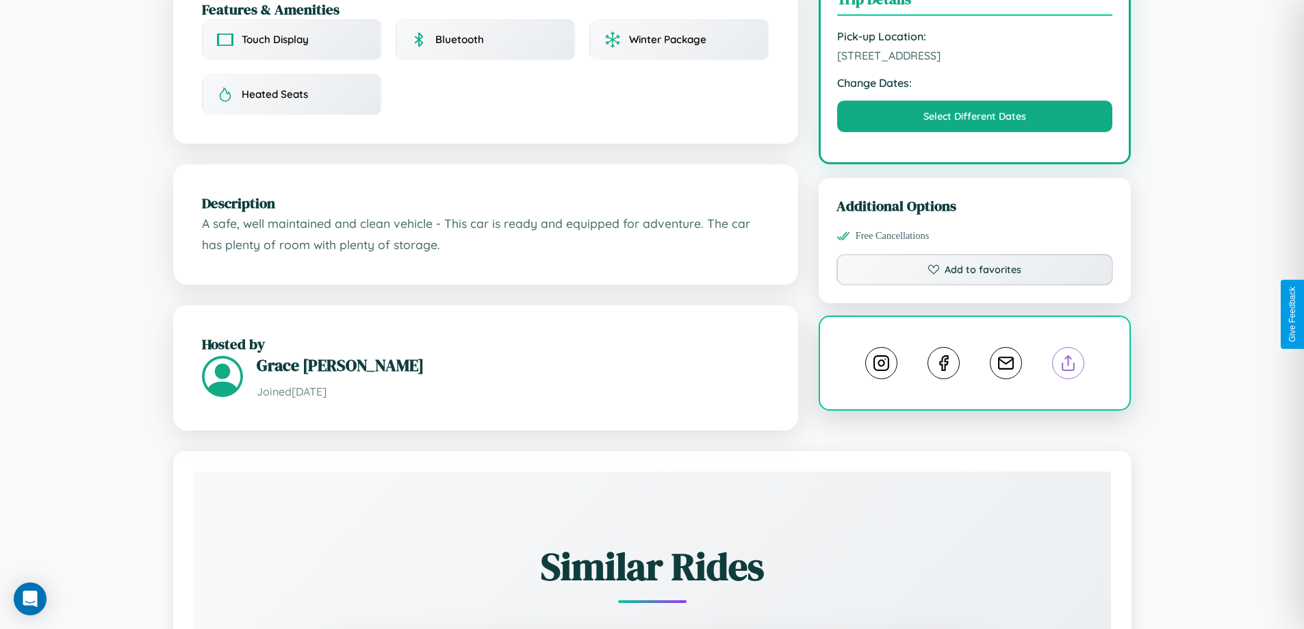
click at [1068, 356] on line at bounding box center [1068, 361] width 0 height 10
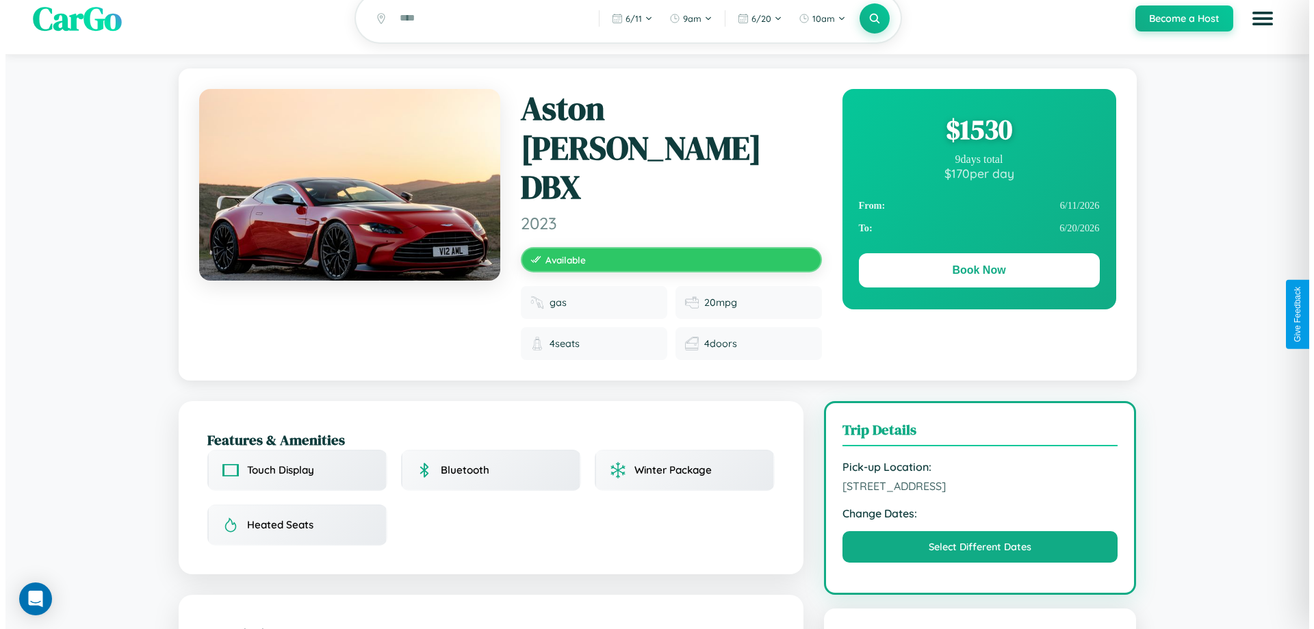
scroll to position [0, 0]
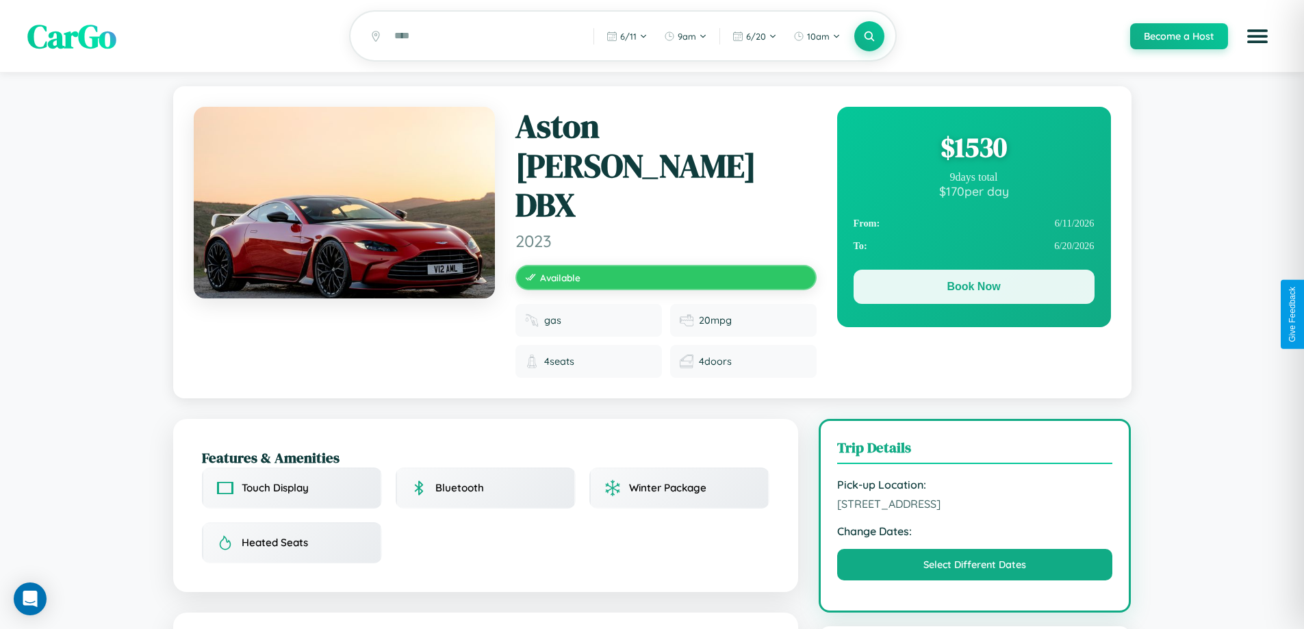
click at [973, 290] on button "Book Now" at bounding box center [973, 287] width 241 height 34
